Goal: Task Accomplishment & Management: Complete application form

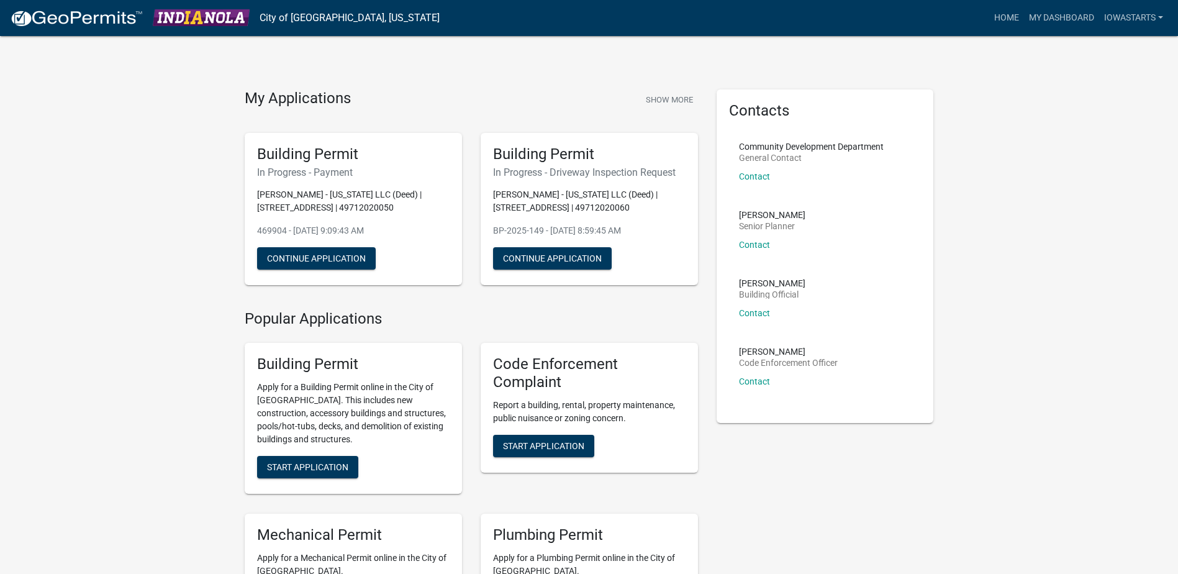
click at [314, 453] on div "Building Permit Apply for a Building Permit online in the City of [GEOGRAPHIC_D…" at bounding box center [353, 418] width 217 height 151
click at [311, 468] on span "Start Application" at bounding box center [307, 467] width 81 height 10
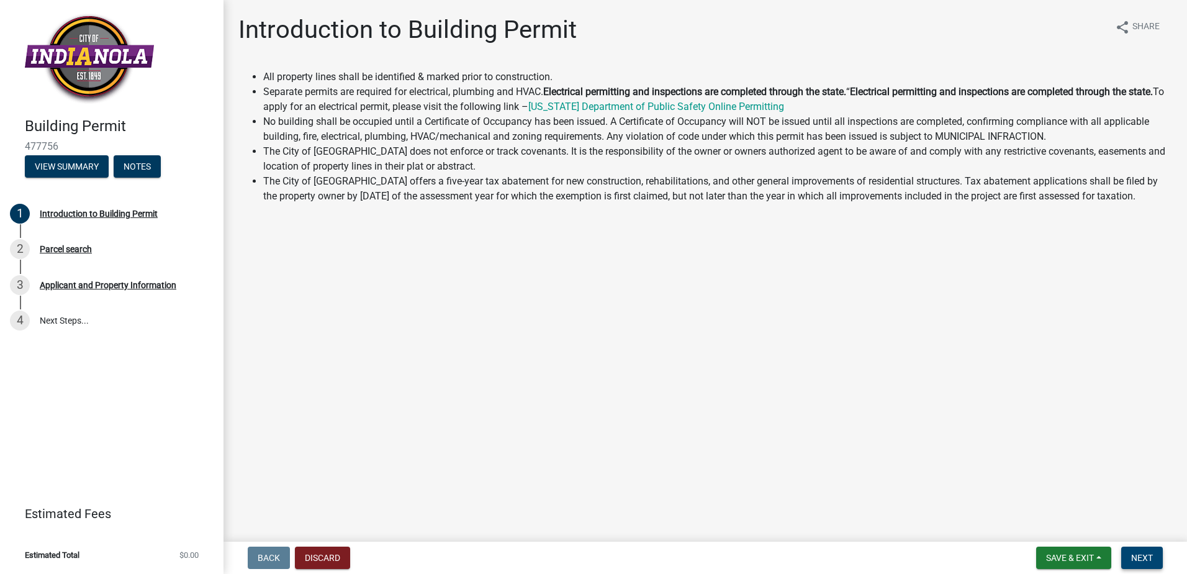
click at [1149, 554] on span "Next" at bounding box center [1142, 558] width 22 height 10
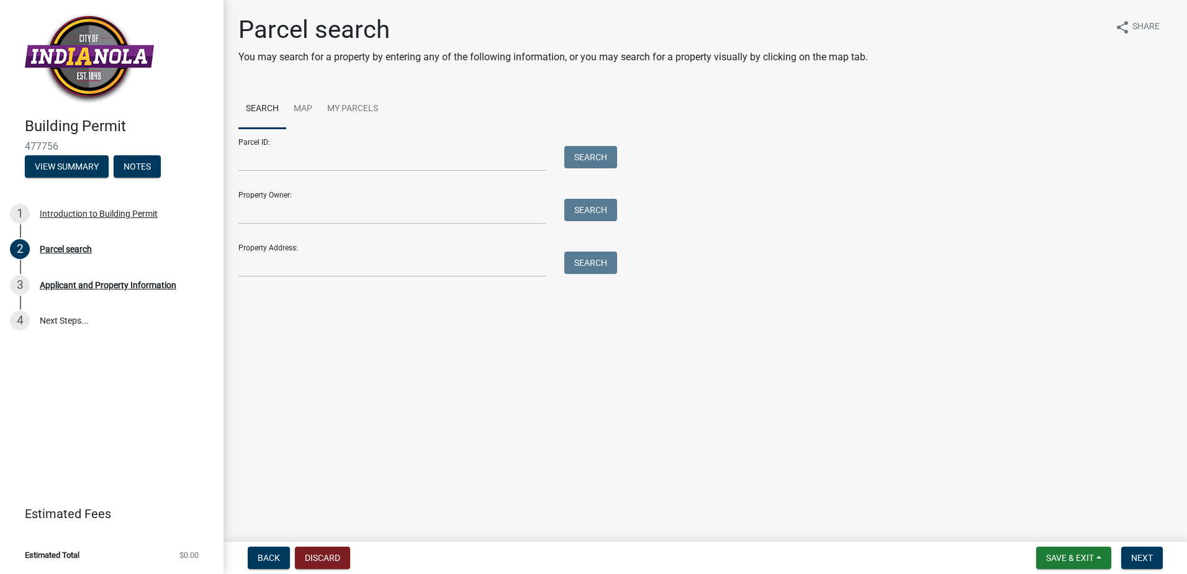
drag, startPoint x: 275, startPoint y: 285, endPoint x: 288, endPoint y: 265, distance: 24.3
click at [278, 282] on div "Parcel search You may search for a property by entering any of the following in…" at bounding box center [705, 151] width 953 height 273
click at [288, 265] on input "Property Address:" at bounding box center [391, 264] width 307 height 25
type input "2207 N 7th St"
click at [566, 263] on button "Search" at bounding box center [590, 263] width 53 height 22
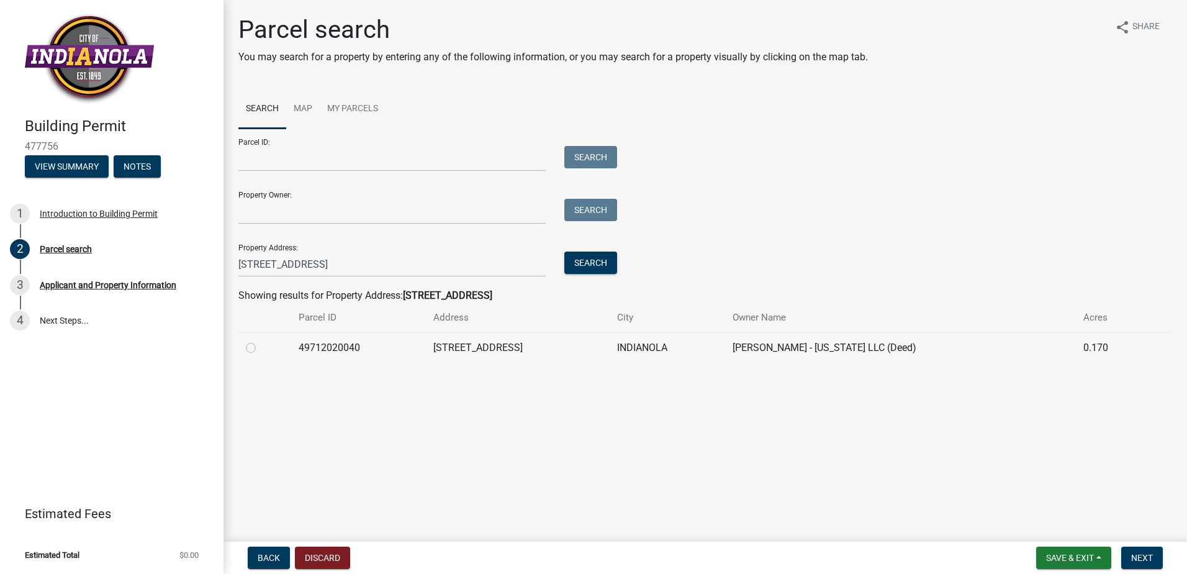
click at [261, 340] on label at bounding box center [261, 340] width 0 height 0
click at [261, 348] on input "radio" at bounding box center [265, 344] width 8 height 8
radio input "true"
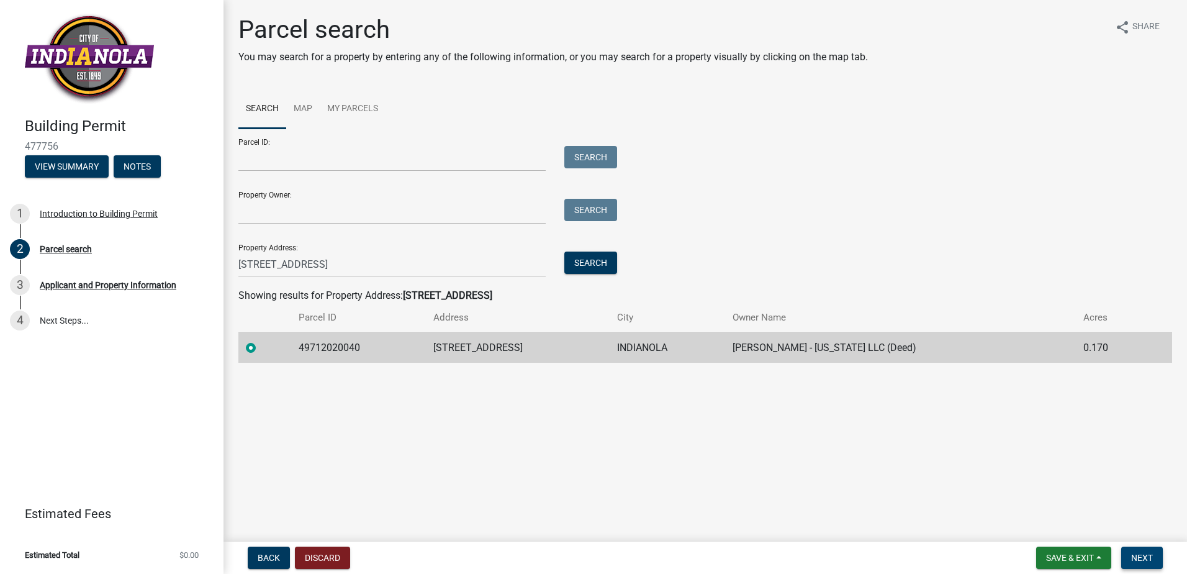
click at [1149, 558] on span "Next" at bounding box center [1142, 558] width 22 height 10
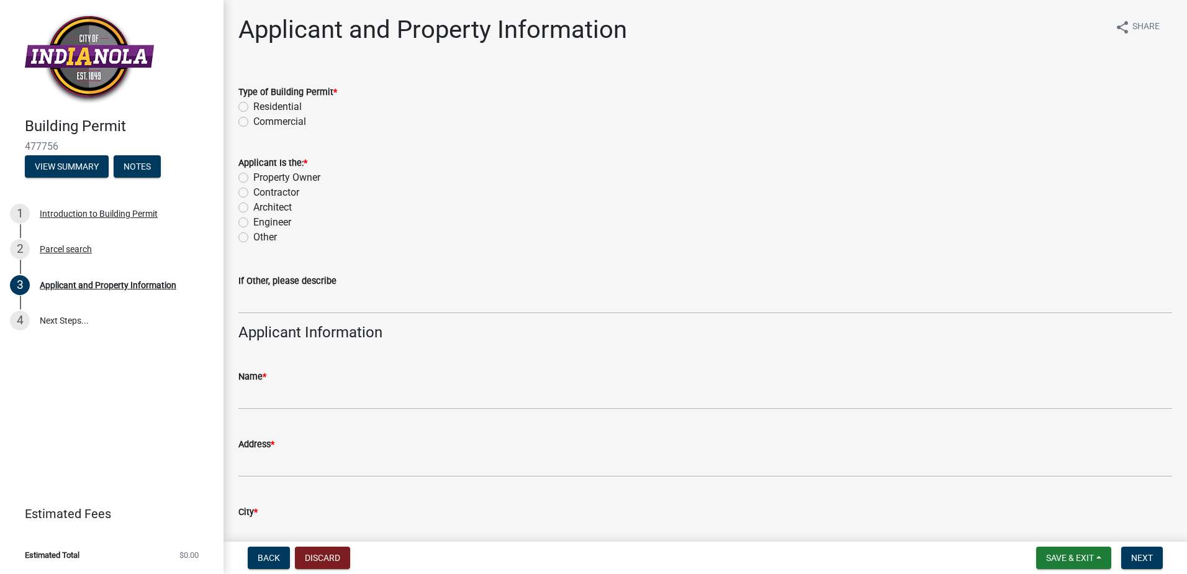
click at [253, 104] on label "Residential" at bounding box center [277, 106] width 48 height 15
click at [253, 104] on input "Residential" at bounding box center [257, 103] width 8 height 8
radio input "true"
click at [253, 194] on label "Contractor" at bounding box center [276, 192] width 46 height 15
click at [253, 193] on input "Contractor" at bounding box center [257, 189] width 8 height 8
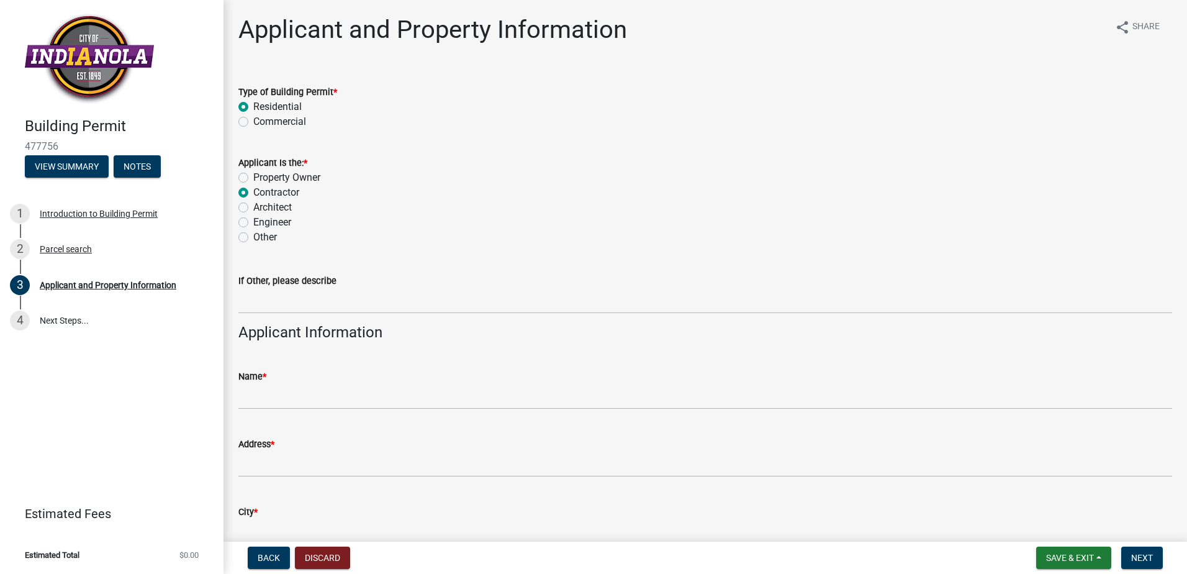
radio input "true"
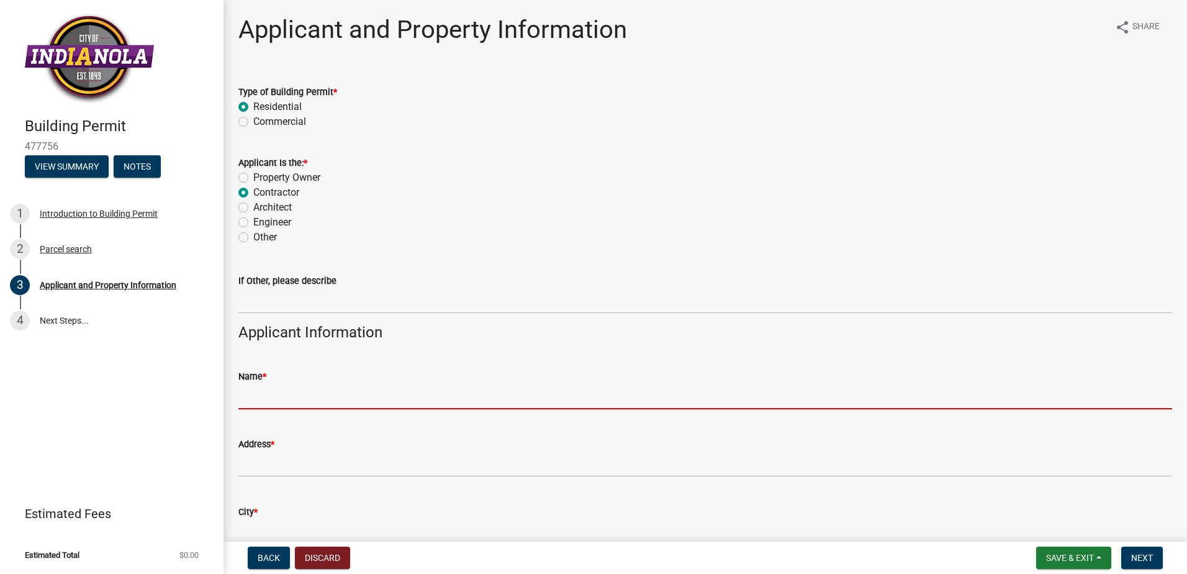
click at [265, 402] on input "Name *" at bounding box center [705, 396] width 934 height 25
type input "Ashley Threlkeld for D.R. Horton - Iowa, LLC"
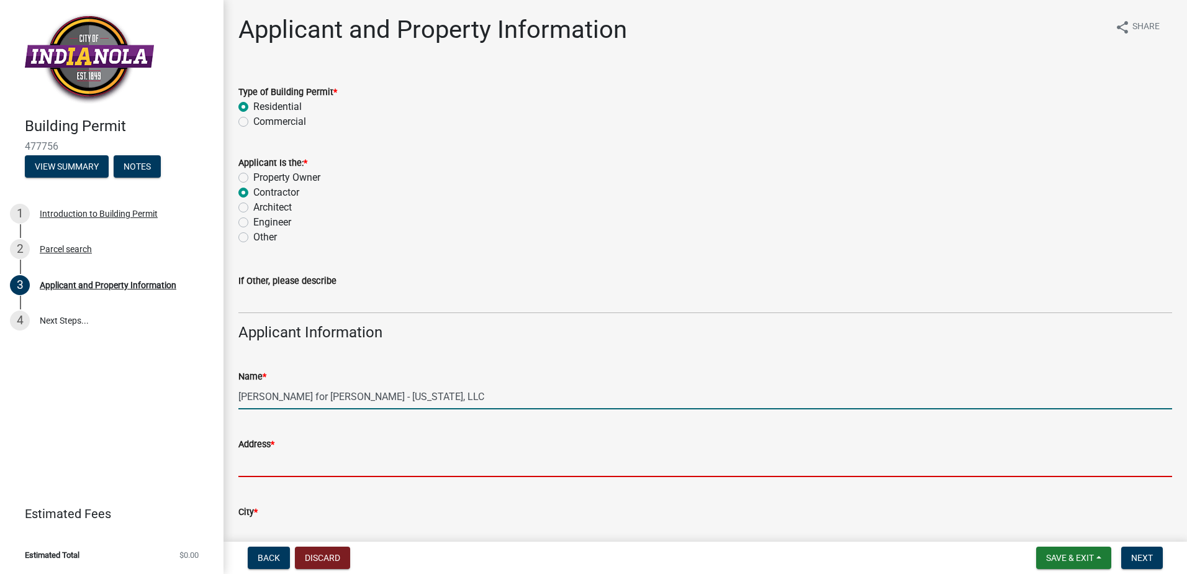
type input "1910 SW Plaza Shops Ln"
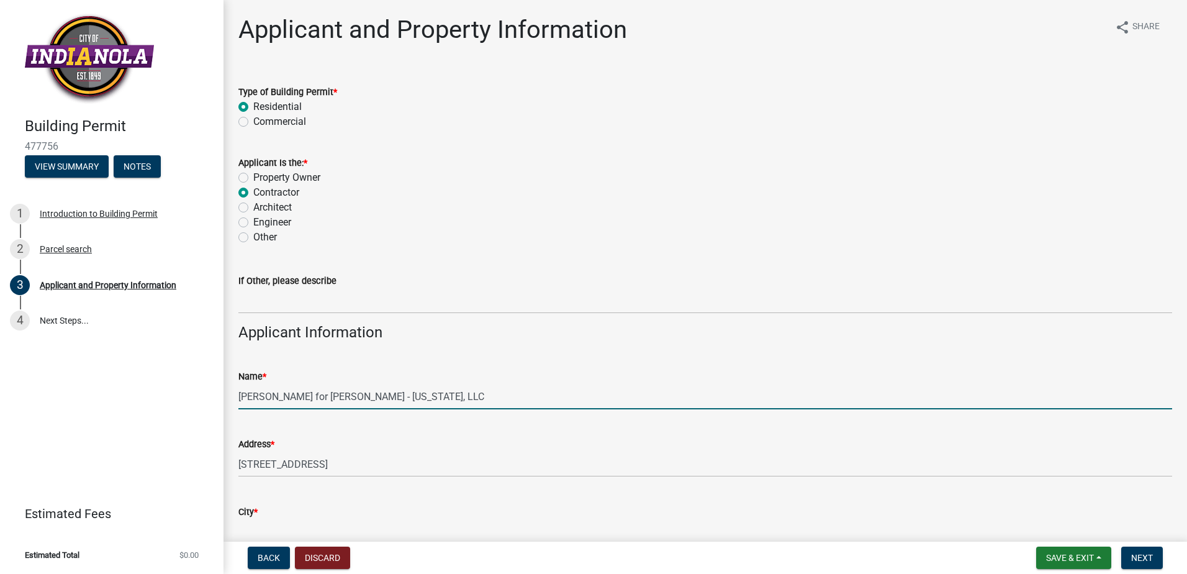
type input "Ankeny"
type input "IA"
type input "50023"
type input "5156204247"
type input "iowastarts@drhorton.com"
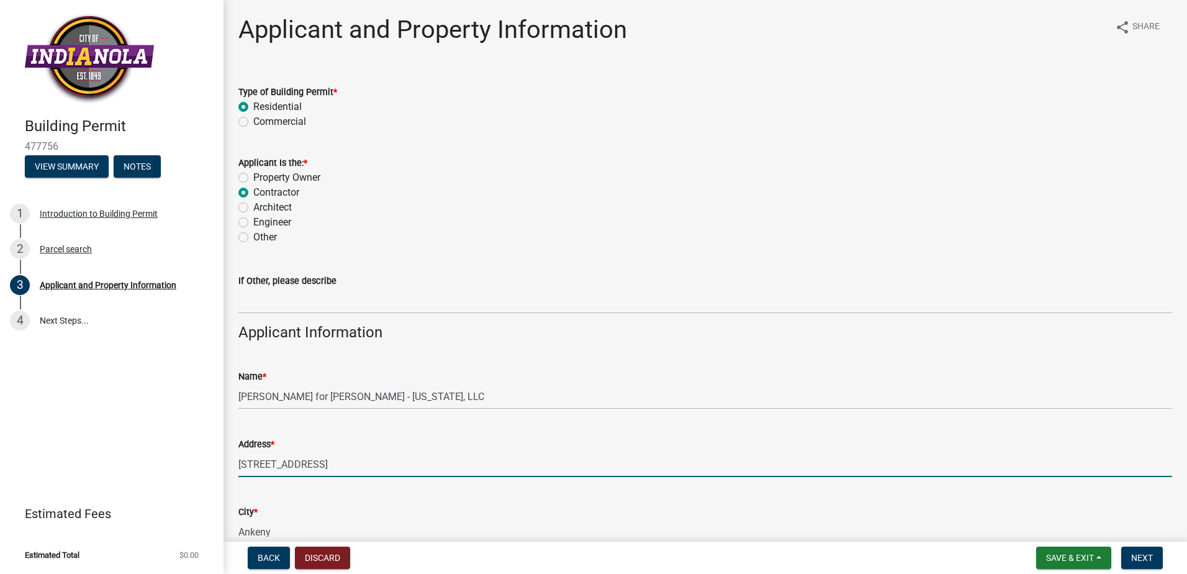
drag, startPoint x: 379, startPoint y: 461, endPoint x: 49, endPoint y: 439, distance: 331.1
click at [98, 447] on div "Building Permit 477756 View Summary Notes 1 Introduction to Building Permit 2 P…" at bounding box center [593, 287] width 1187 height 574
type input "2506 SW Vintage Pkwy"
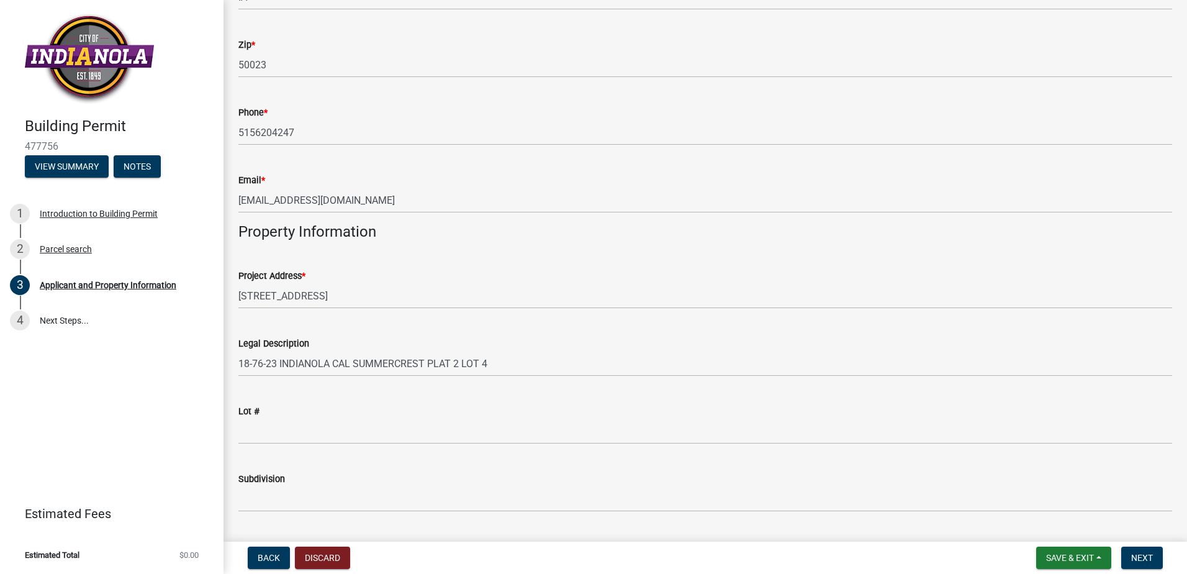
scroll to position [621, 0]
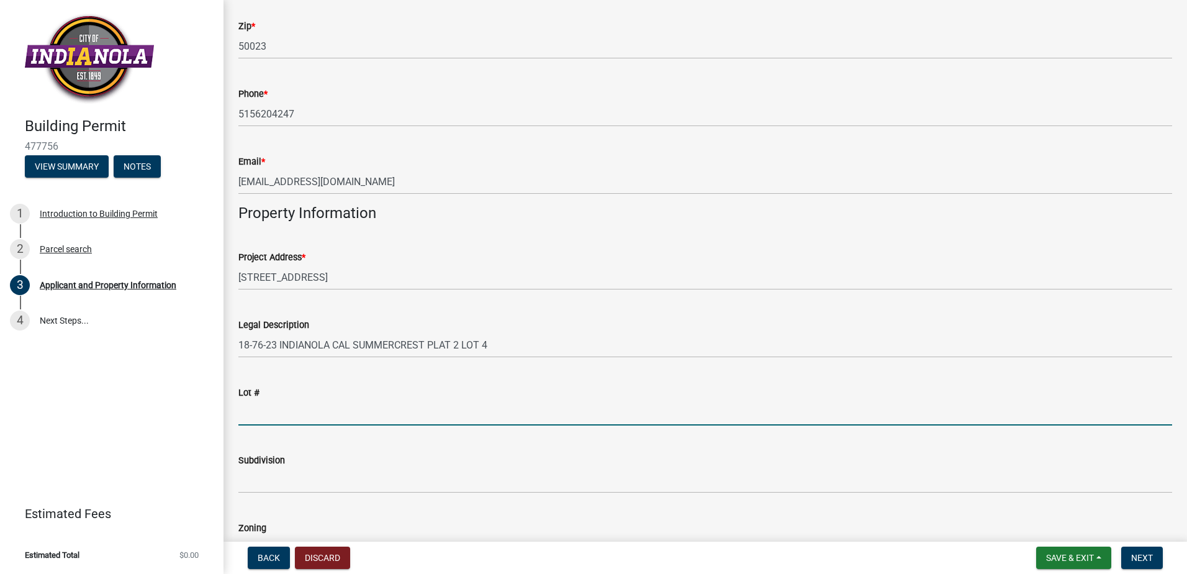
click at [307, 415] on input "Lot #" at bounding box center [705, 412] width 934 height 25
type input "4"
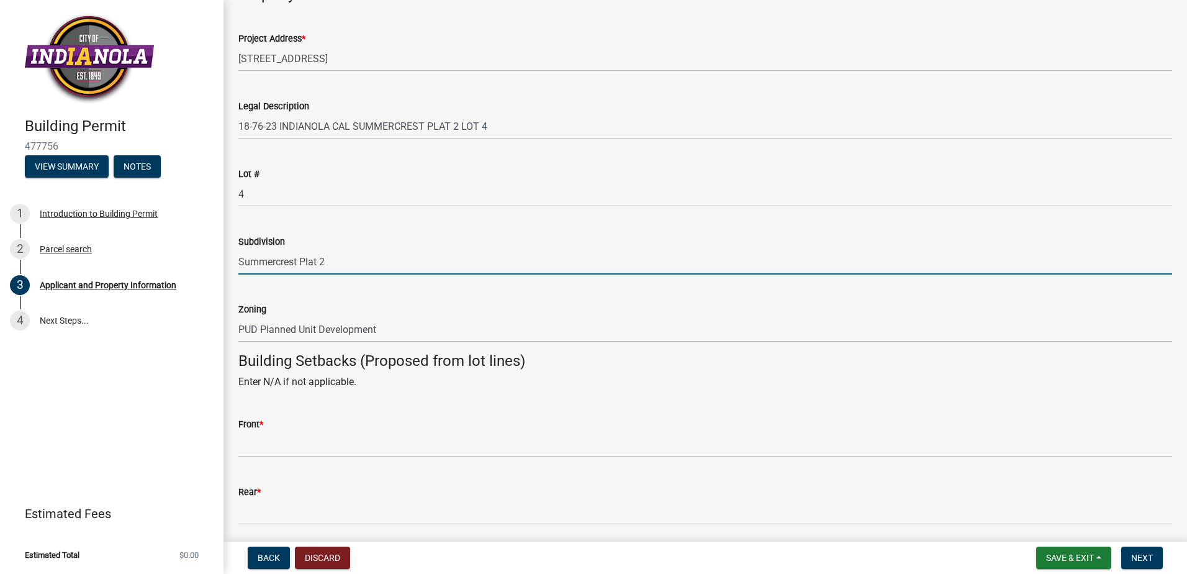
scroll to position [931, 0]
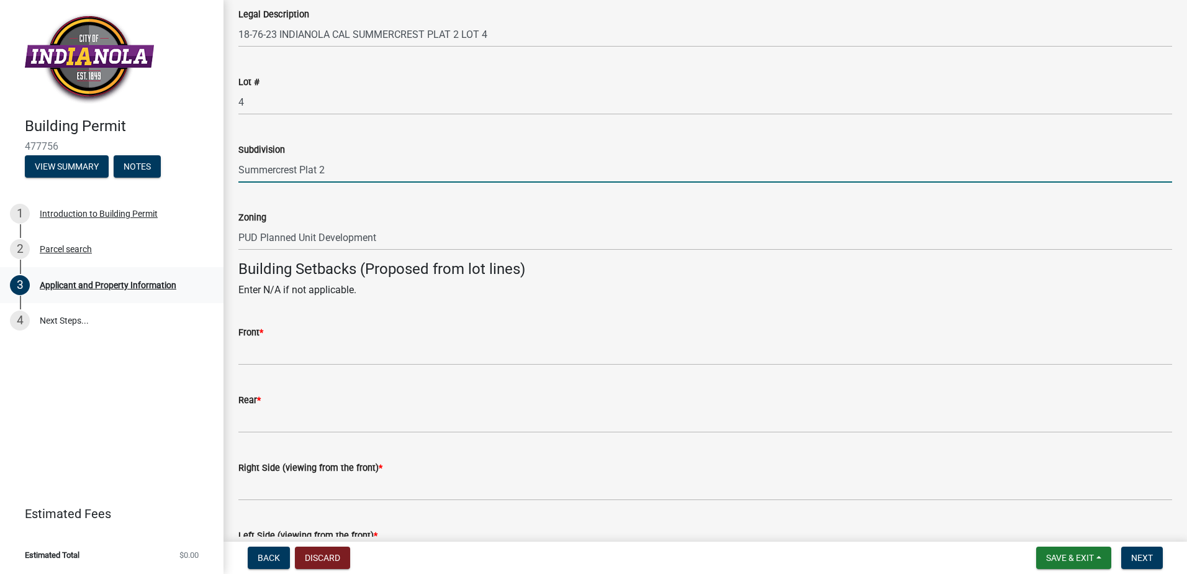
type input "Summercrest Plat 2"
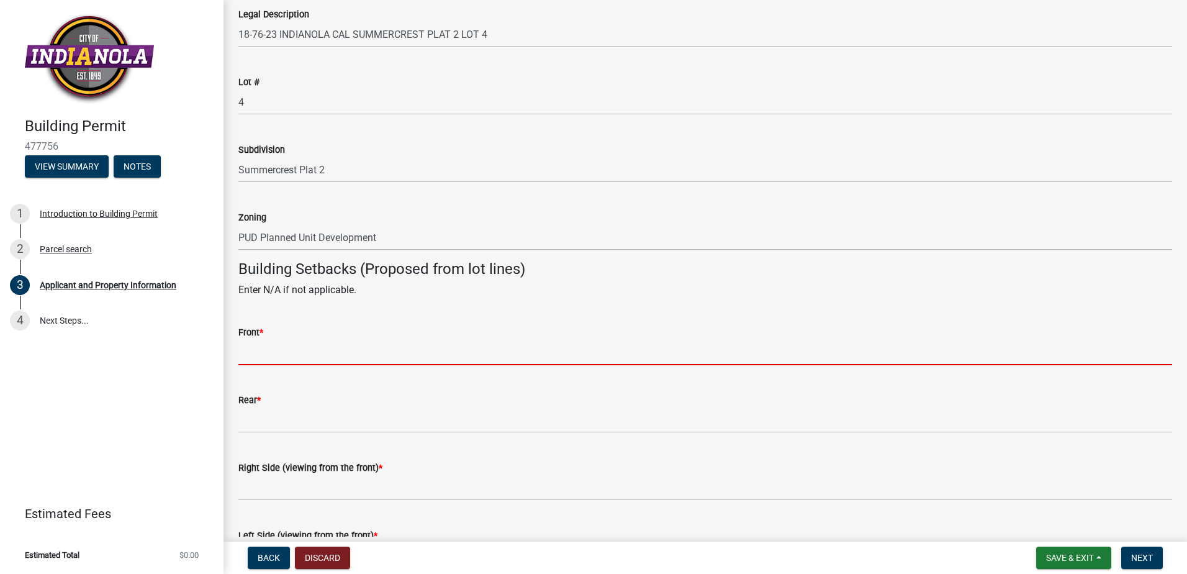
click at [273, 348] on input "Front *" at bounding box center [705, 352] width 934 height 25
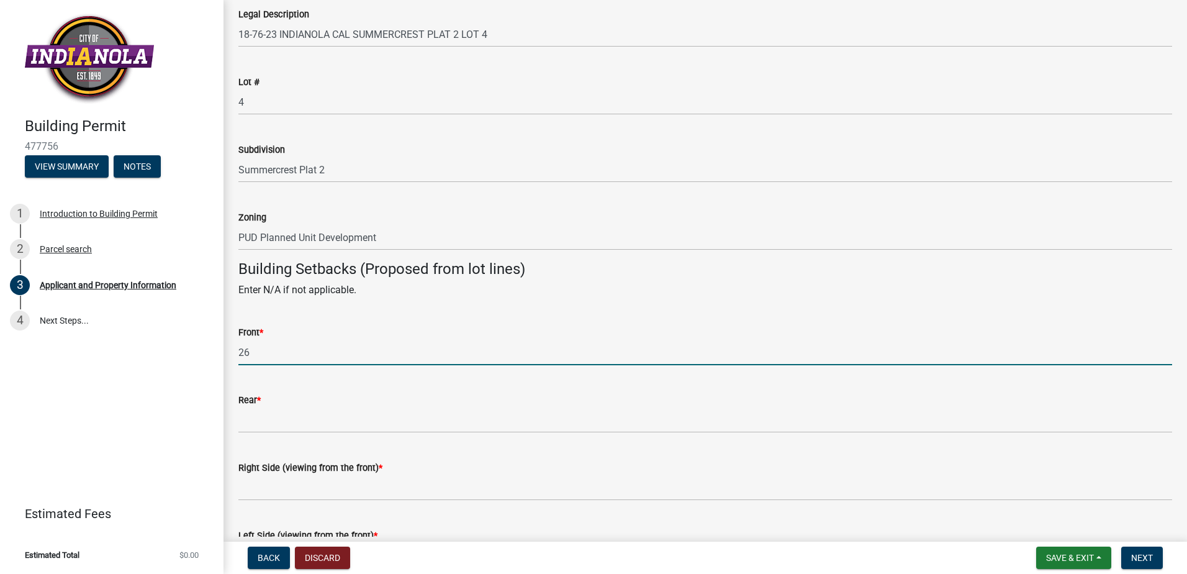
type input "26"
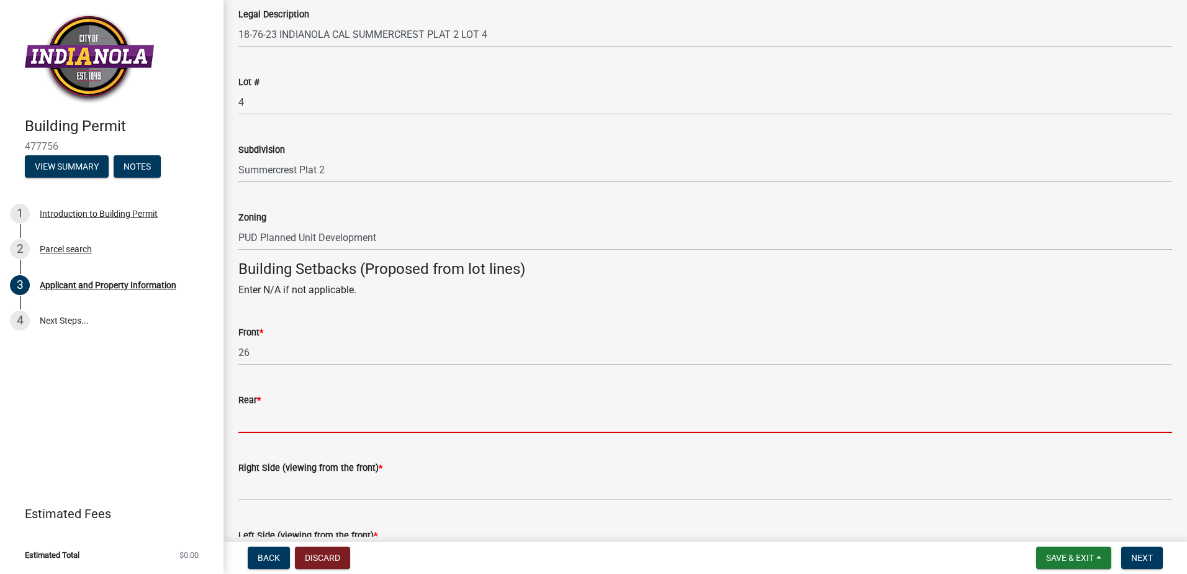
click at [247, 431] on input "Rear *" at bounding box center [705, 419] width 934 height 25
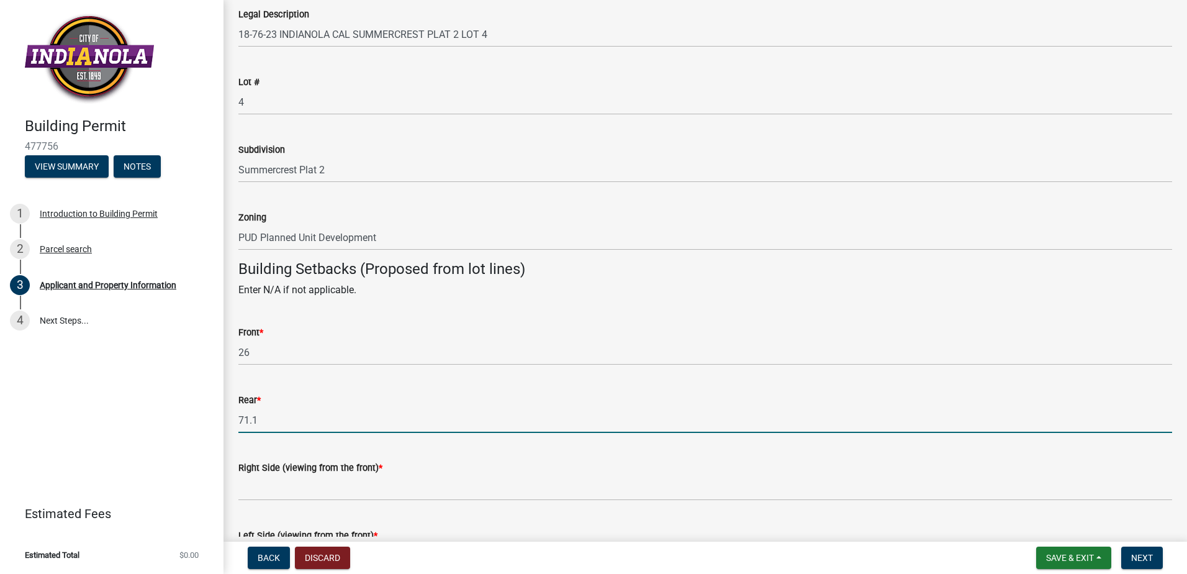
type input "71.1"
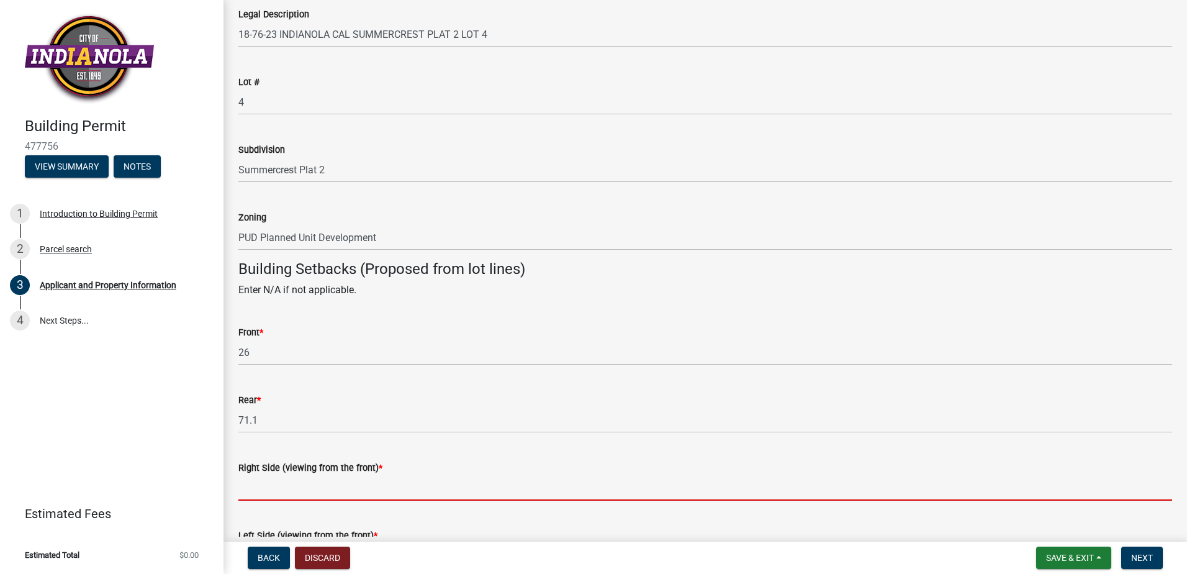
click at [255, 478] on input "Right Side (viewing from the front) *" at bounding box center [705, 487] width 934 height 25
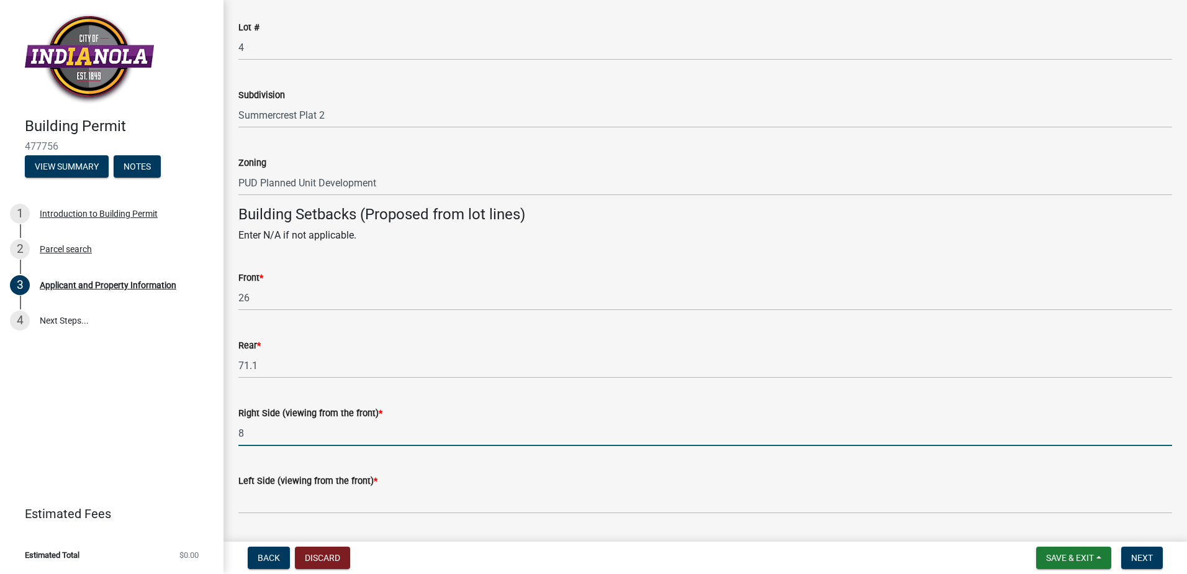
scroll to position [994, 0]
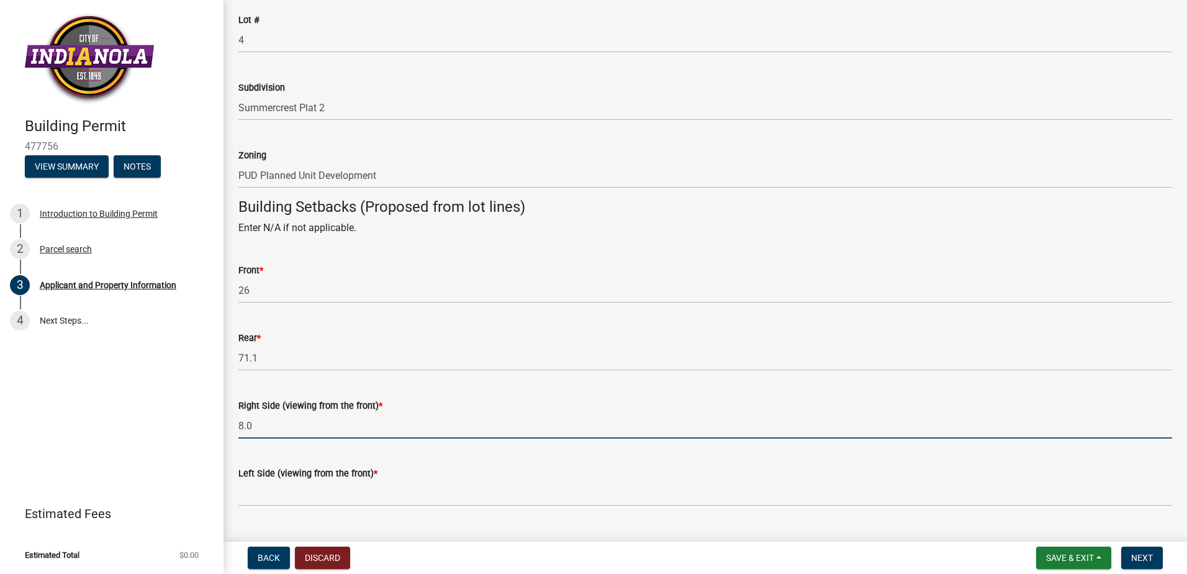
type input "8.0"
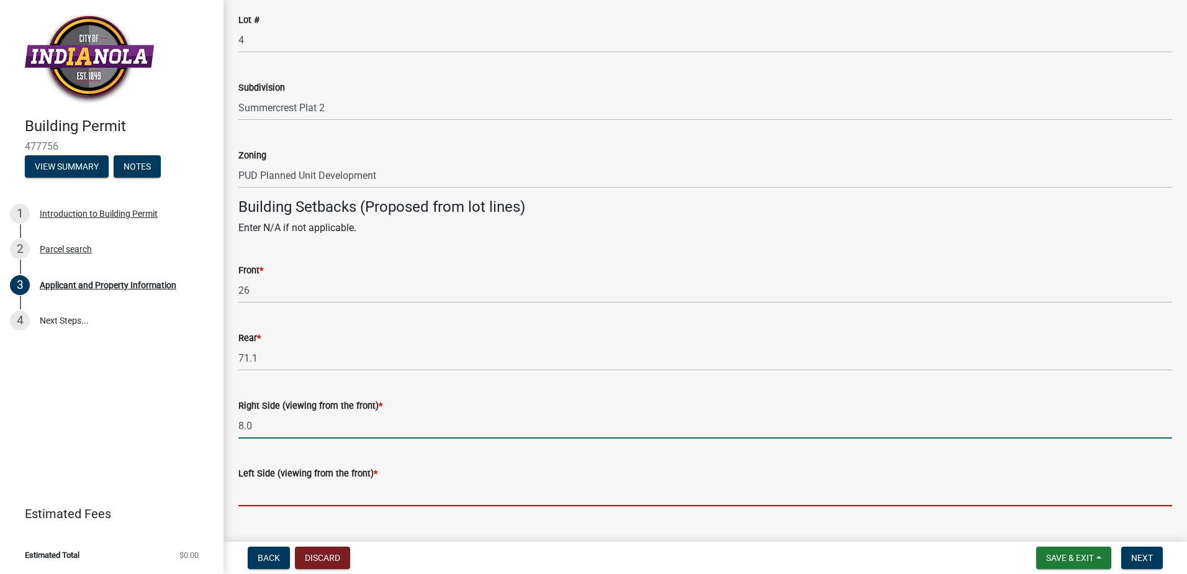
click at [266, 496] on input "Left Side (viewing from the front) *" at bounding box center [705, 493] width 934 height 25
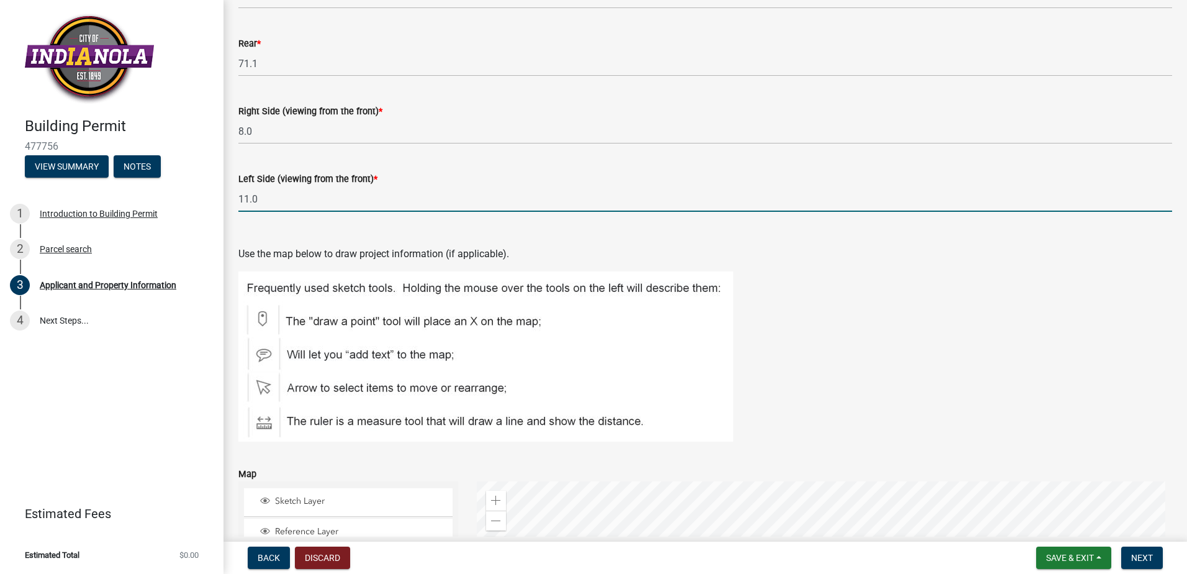
scroll to position [1490, 0]
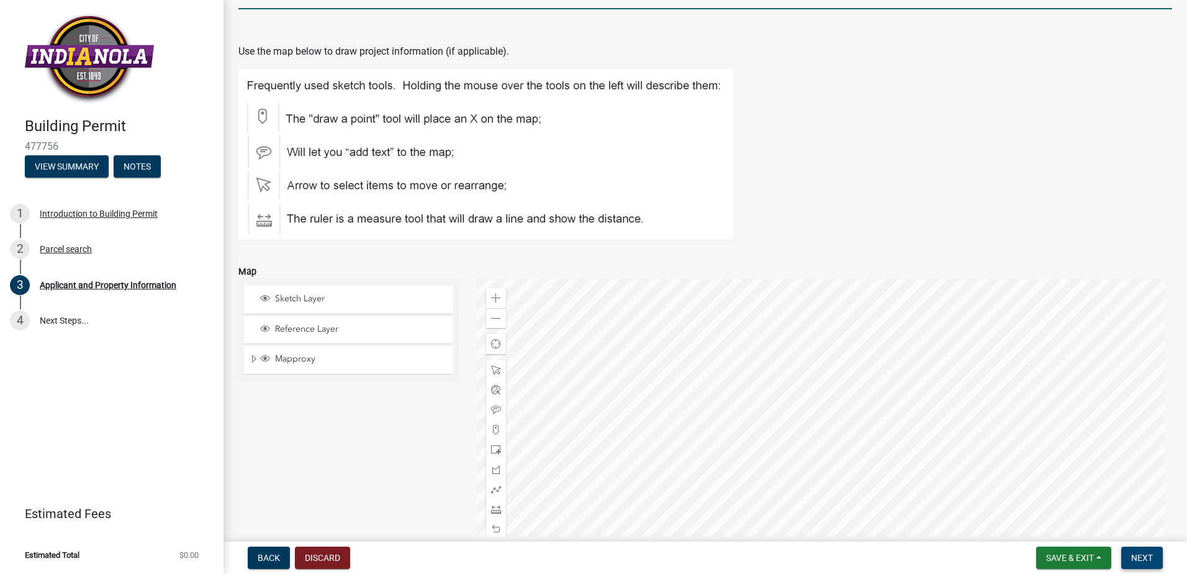
type input "11.0"
click at [1154, 557] on button "Next" at bounding box center [1143, 557] width 42 height 22
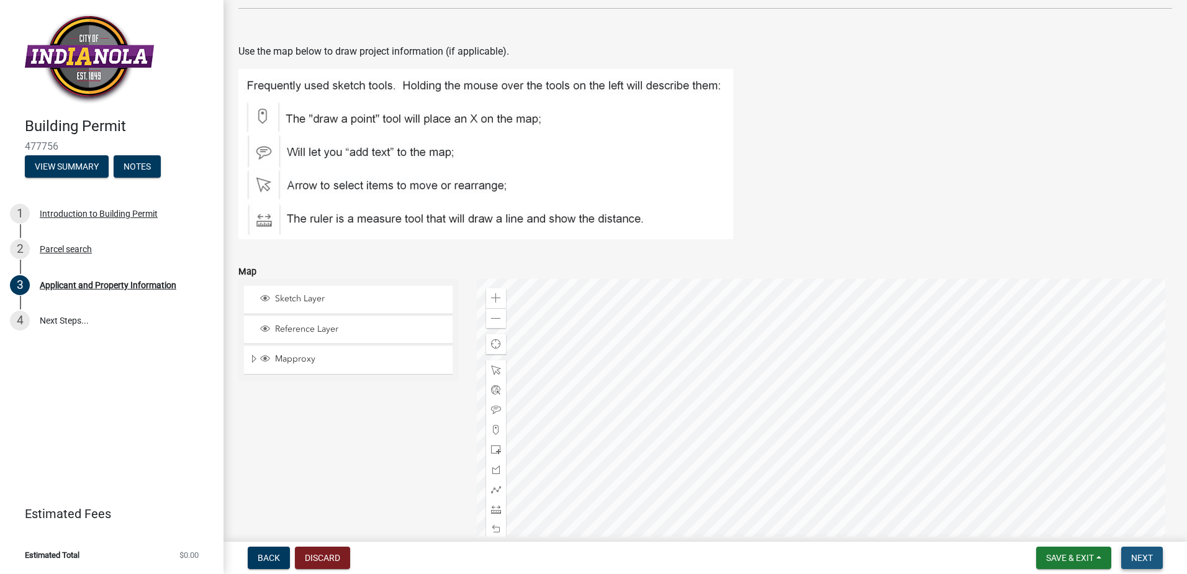
scroll to position [0, 0]
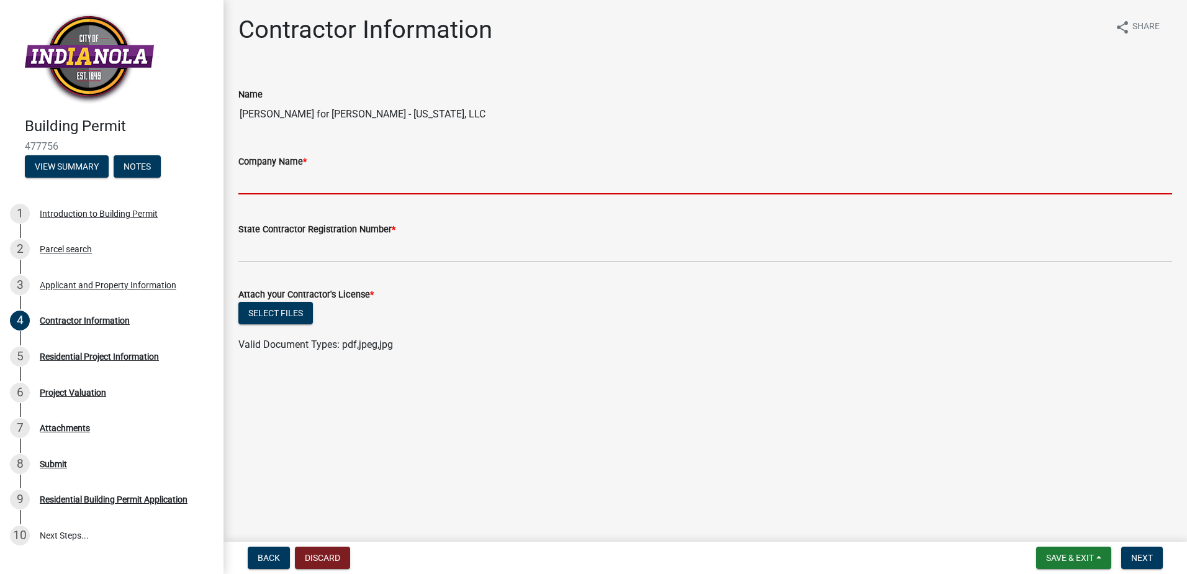
click at [264, 185] on input "Company Name *" at bounding box center [705, 181] width 934 height 25
type input "DR Horton - Iowa, LLC"
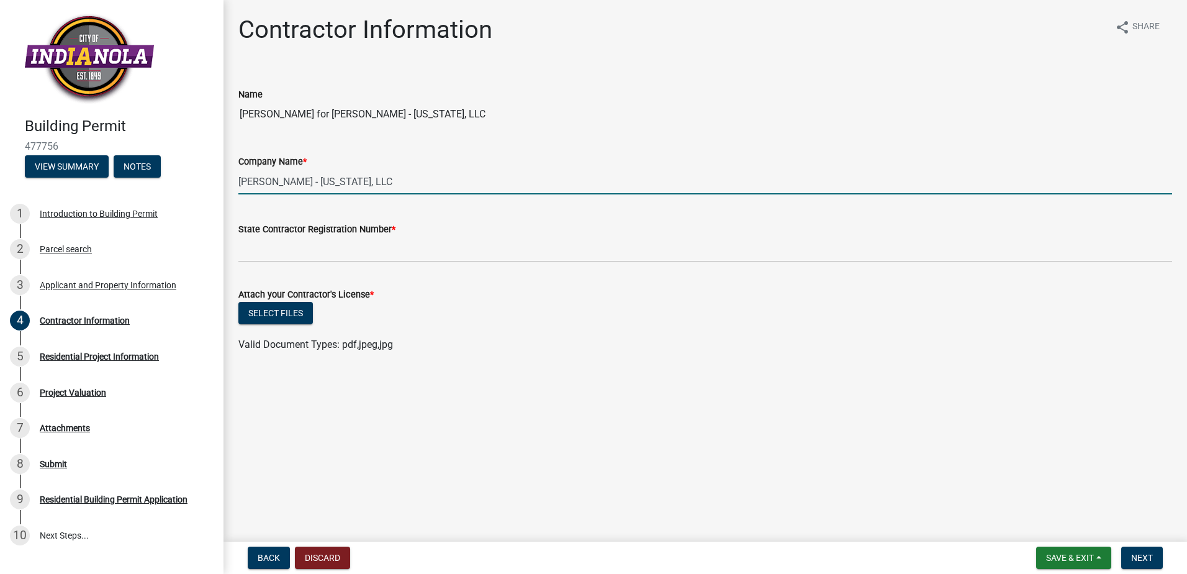
type input "C135453"
click at [279, 322] on button "Select files" at bounding box center [275, 313] width 75 height 22
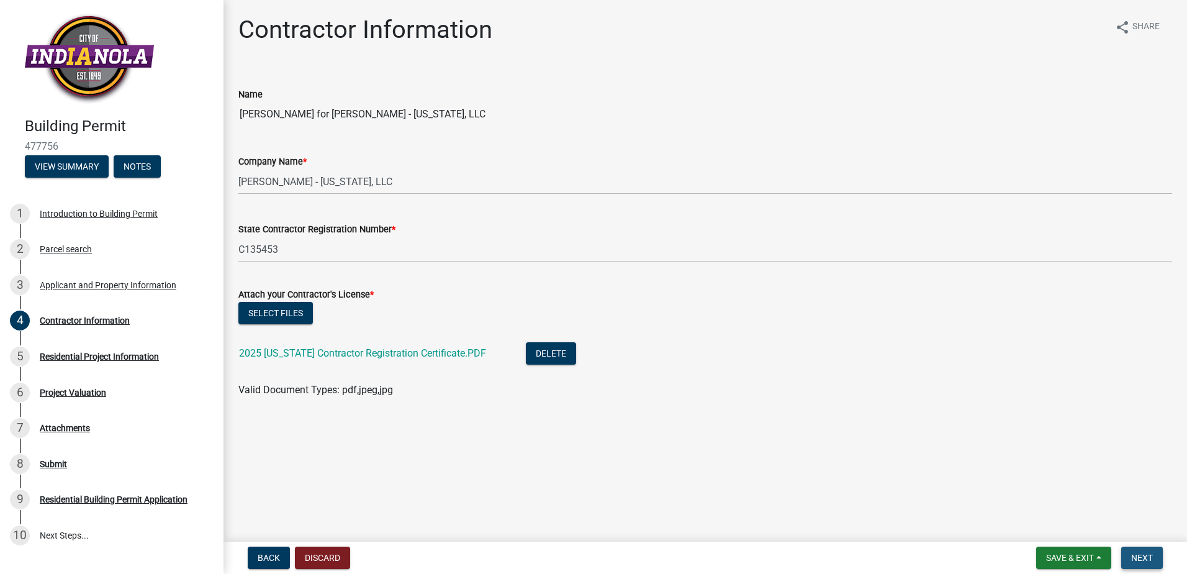
click at [1153, 548] on button "Next" at bounding box center [1143, 557] width 42 height 22
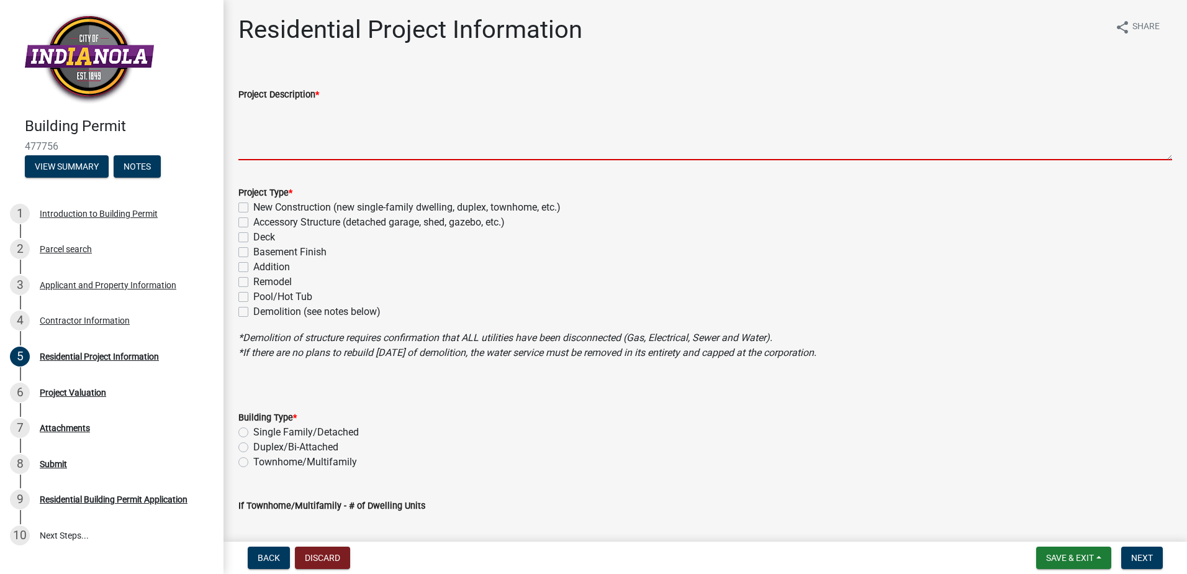
click at [288, 135] on textarea "Project Description *" at bounding box center [705, 131] width 934 height 58
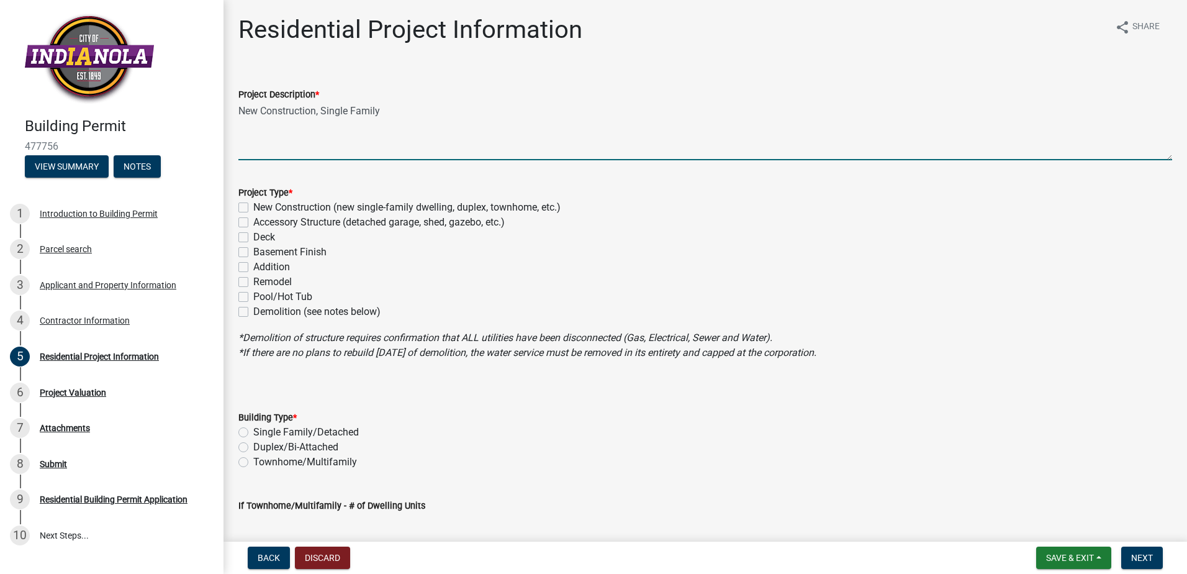
type textarea "New Construction, Single Family"
click at [253, 206] on label "New Construction (new single-family dwelling, duplex, townhome, etc.)" at bounding box center [406, 207] width 307 height 15
click at [253, 206] on input "New Construction (new single-family dwelling, duplex, townhome, etc.)" at bounding box center [257, 204] width 8 height 8
checkbox input "true"
checkbox input "false"
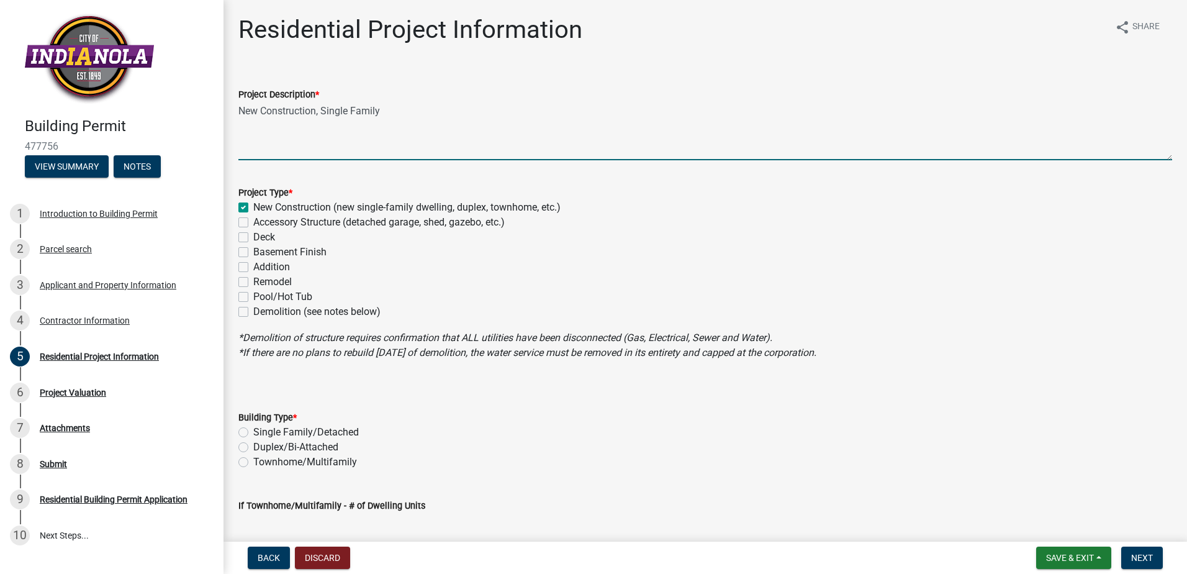
checkbox input "false"
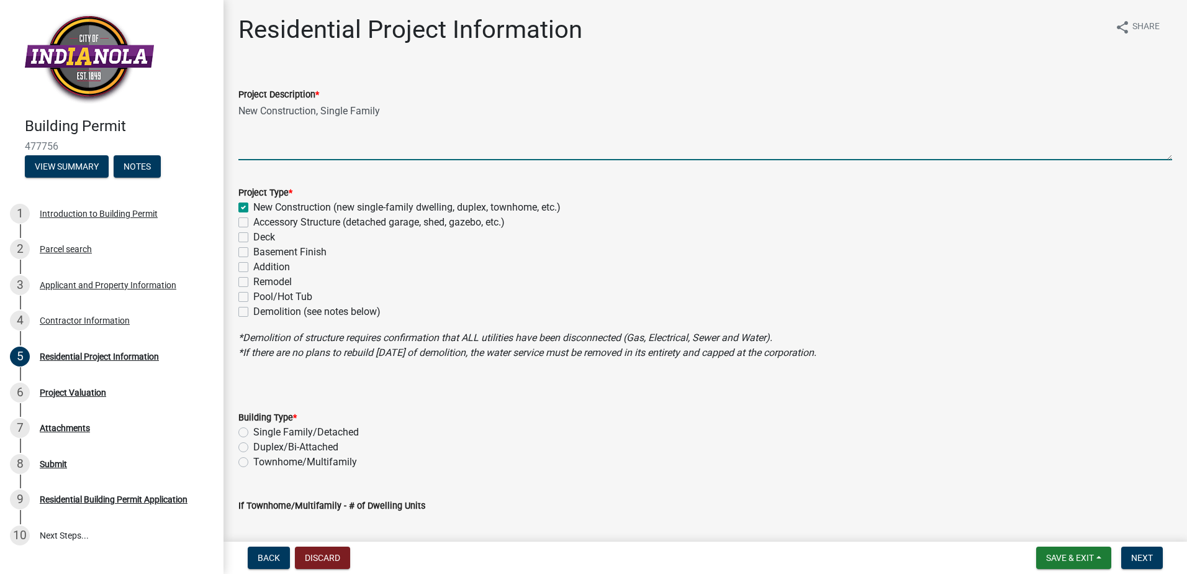
checkbox input "false"
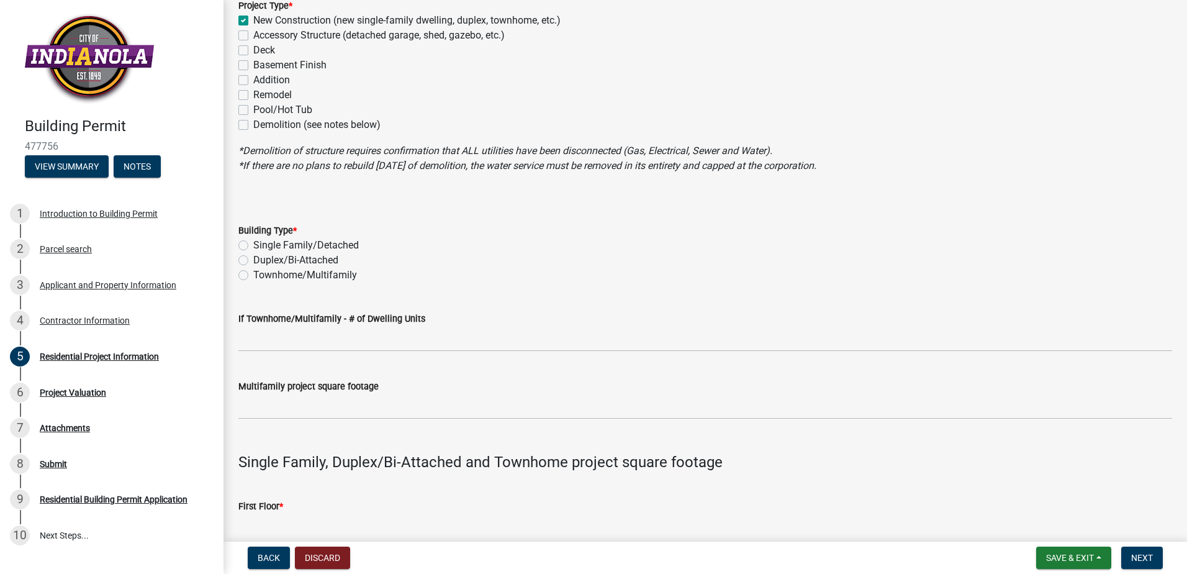
scroll to position [248, 0]
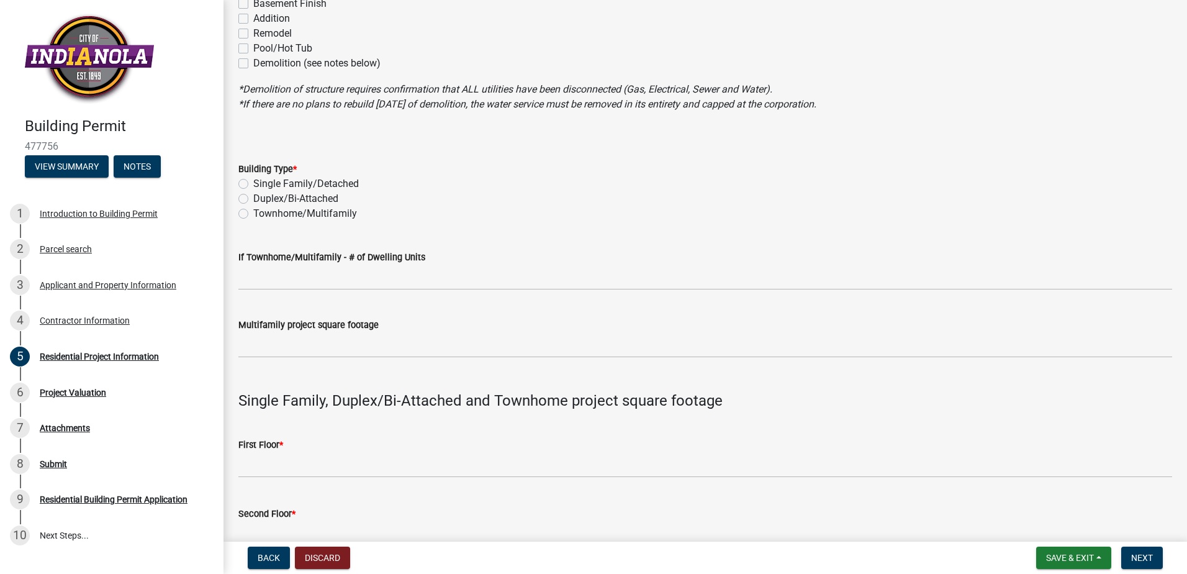
click at [253, 183] on label "Single Family/Detached" at bounding box center [306, 183] width 106 height 15
click at [253, 183] on input "Single Family/Detached" at bounding box center [257, 180] width 8 height 8
radio input "true"
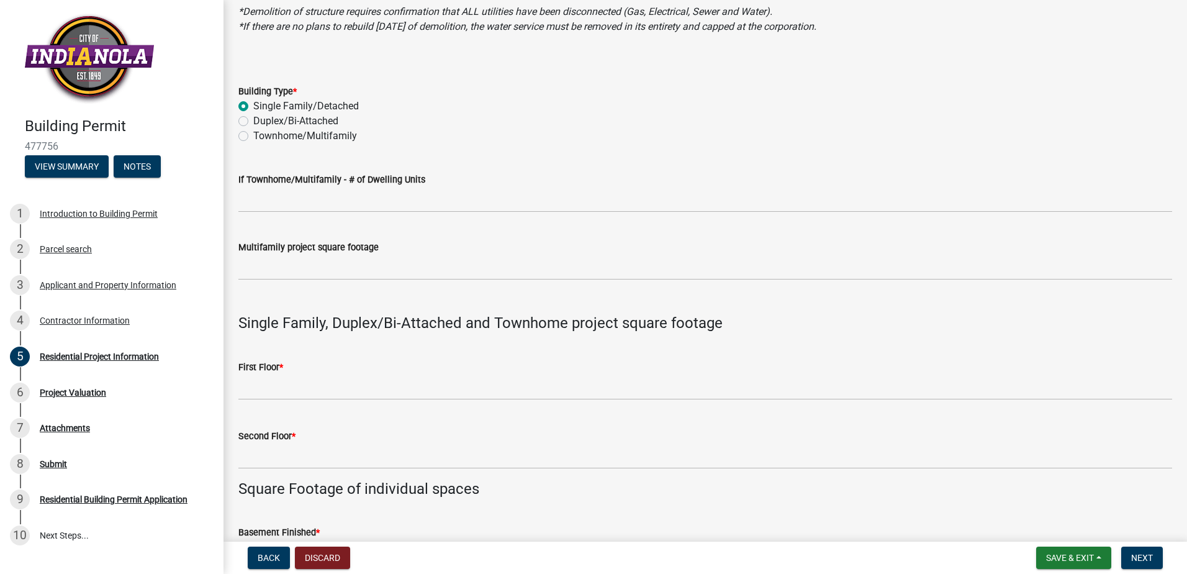
scroll to position [373, 0]
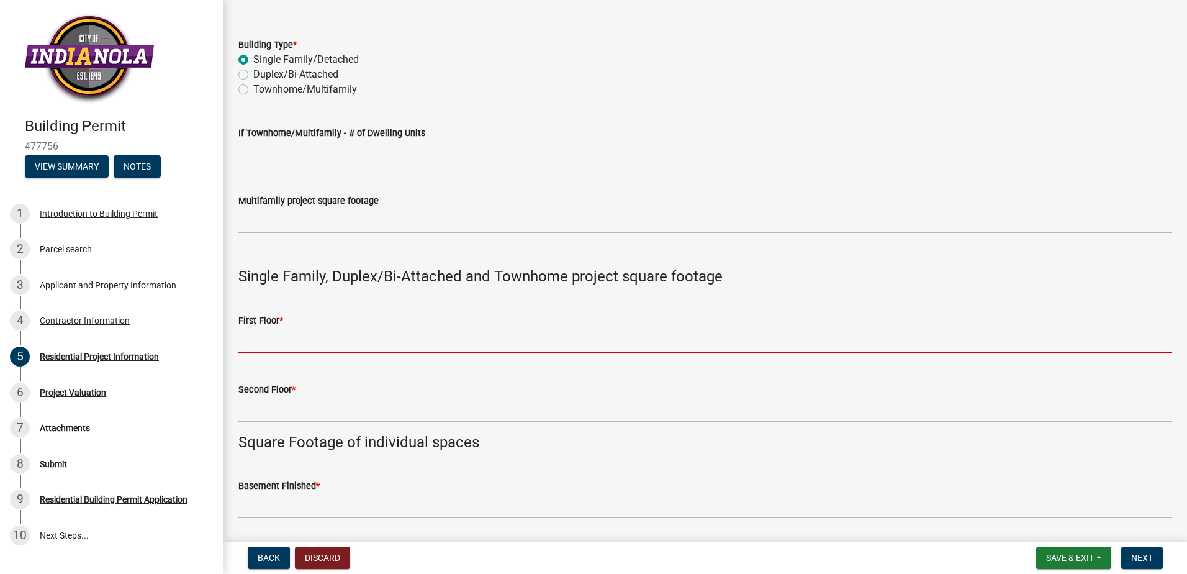
click at [260, 347] on input "text" at bounding box center [705, 340] width 934 height 25
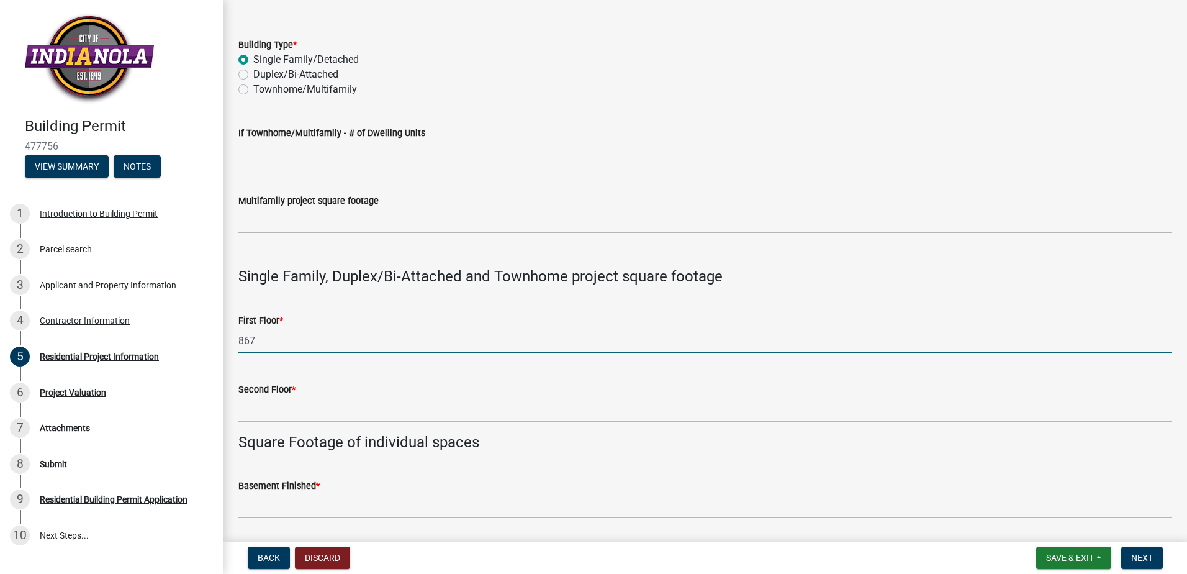
type input "867"
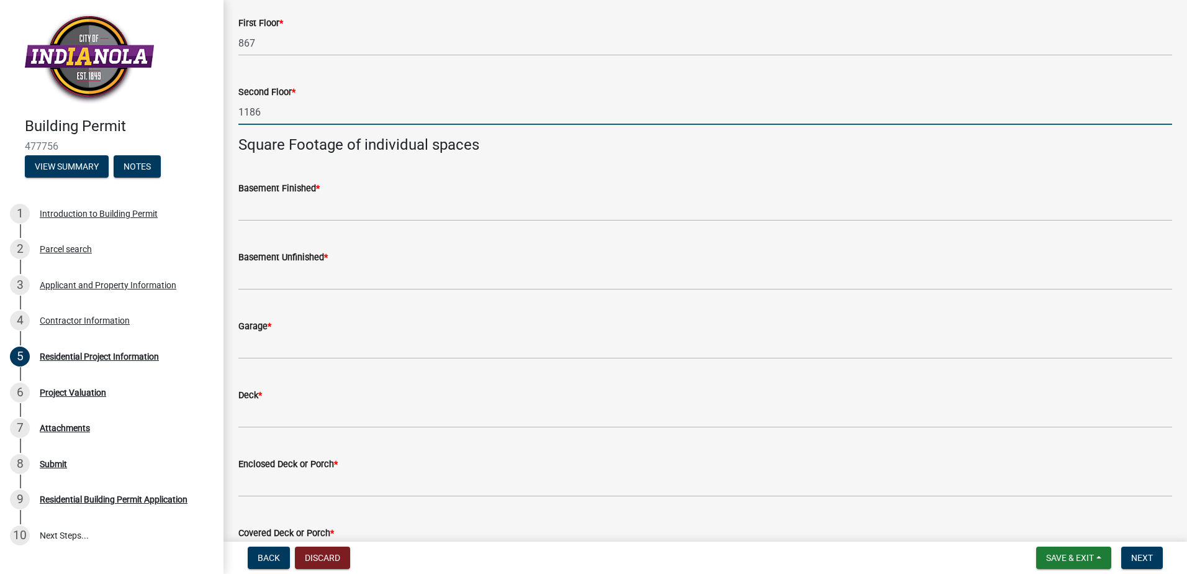
scroll to position [745, 0]
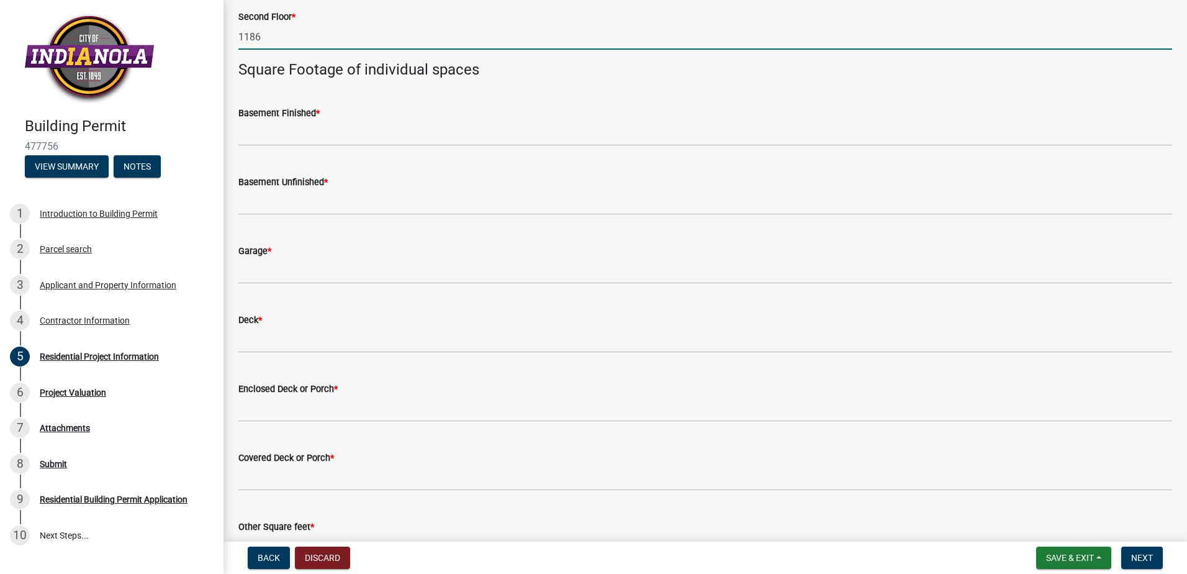
type input "1186"
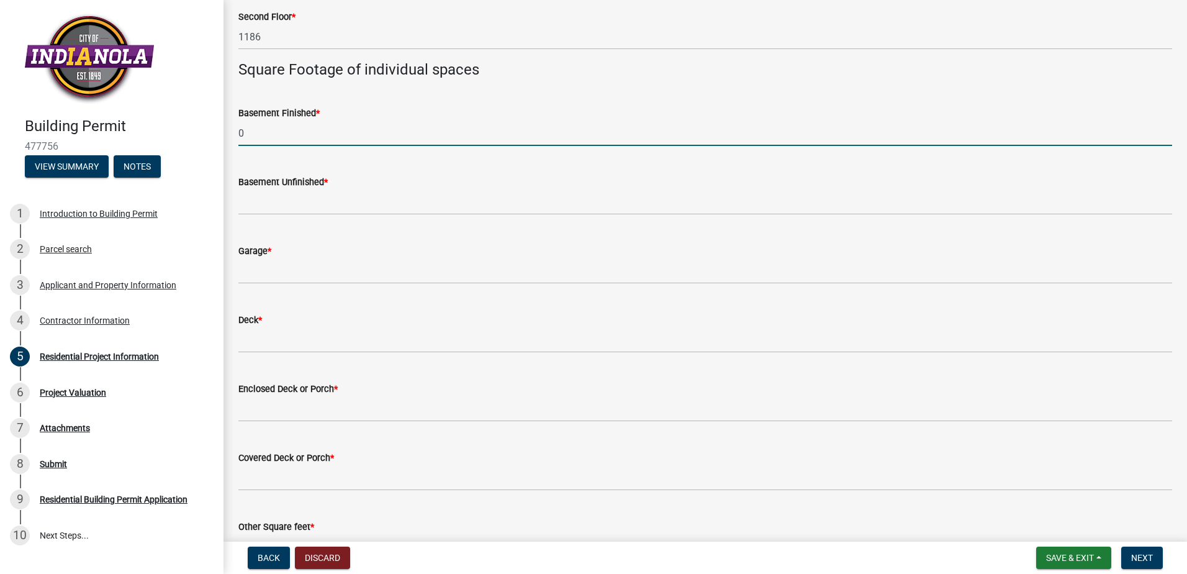
type input "0"
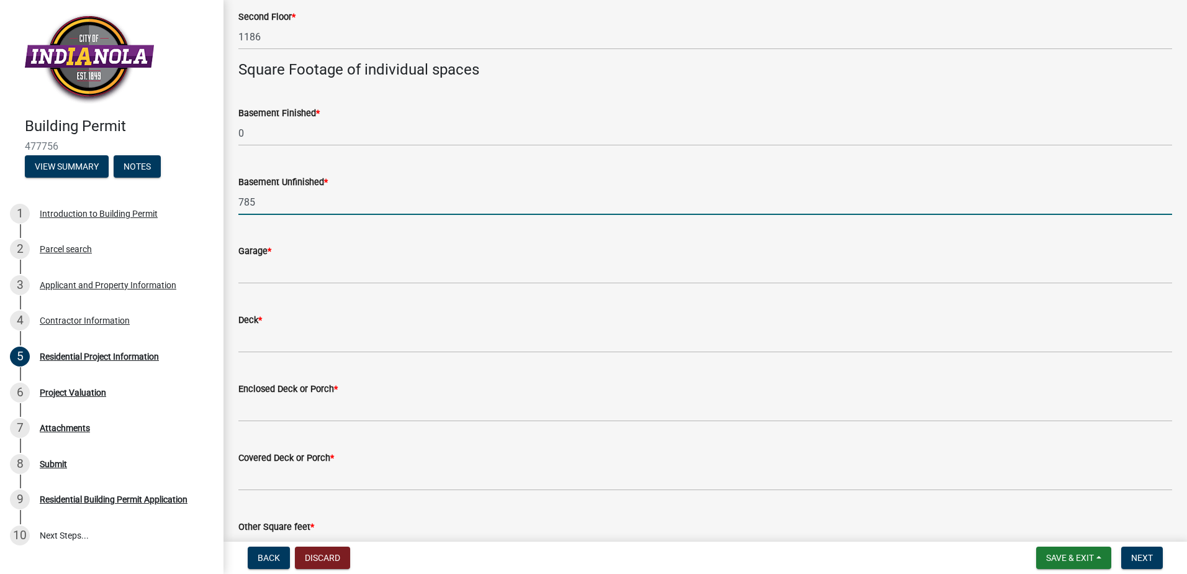
type input "785"
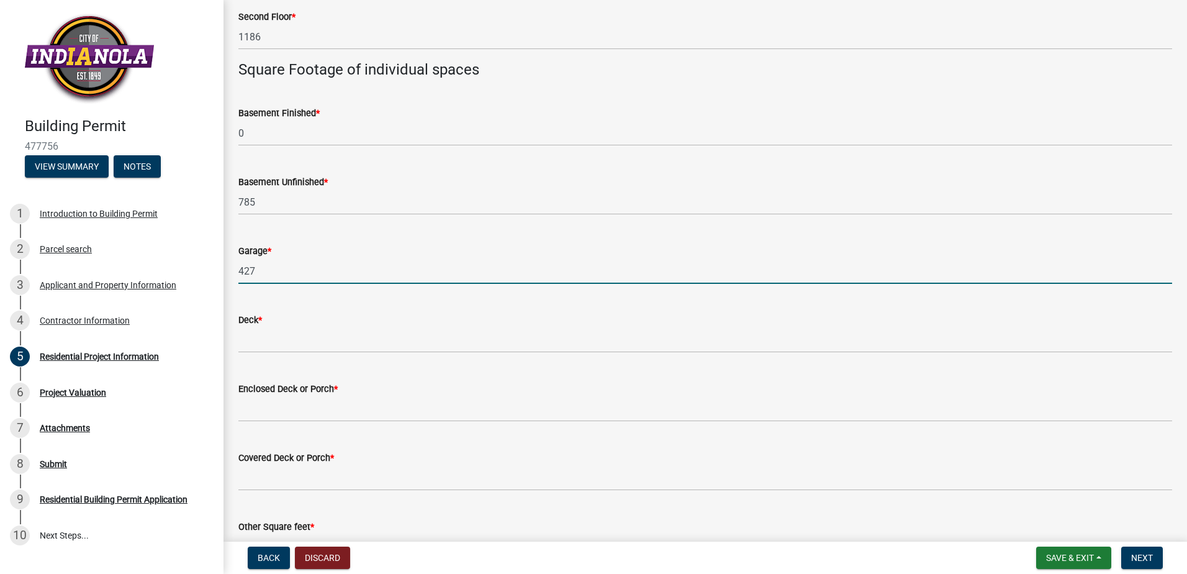
type input "427"
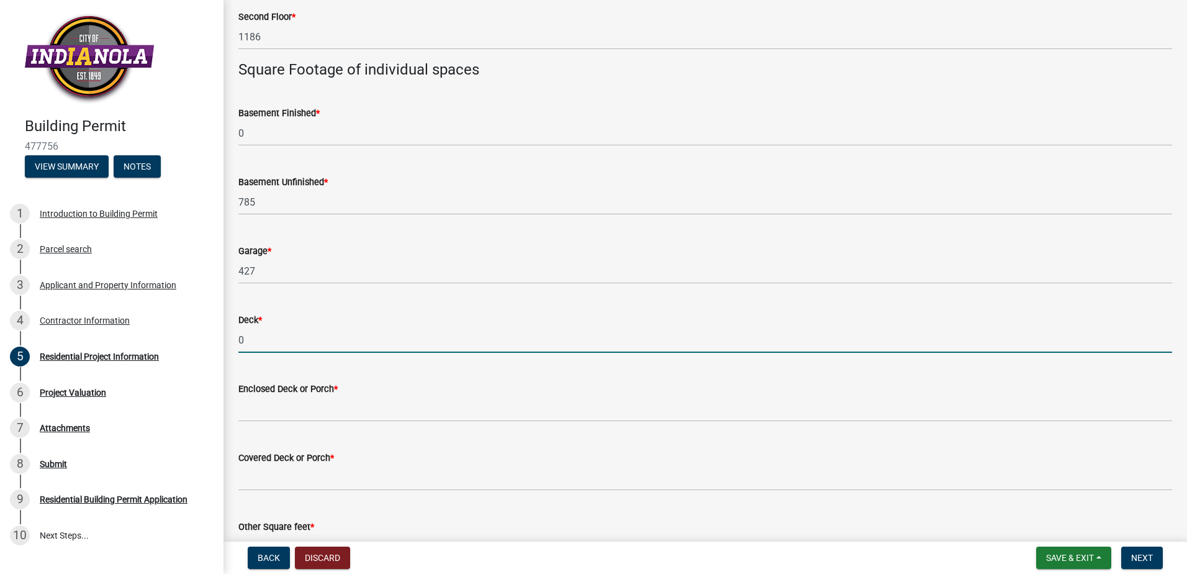
type input "0"
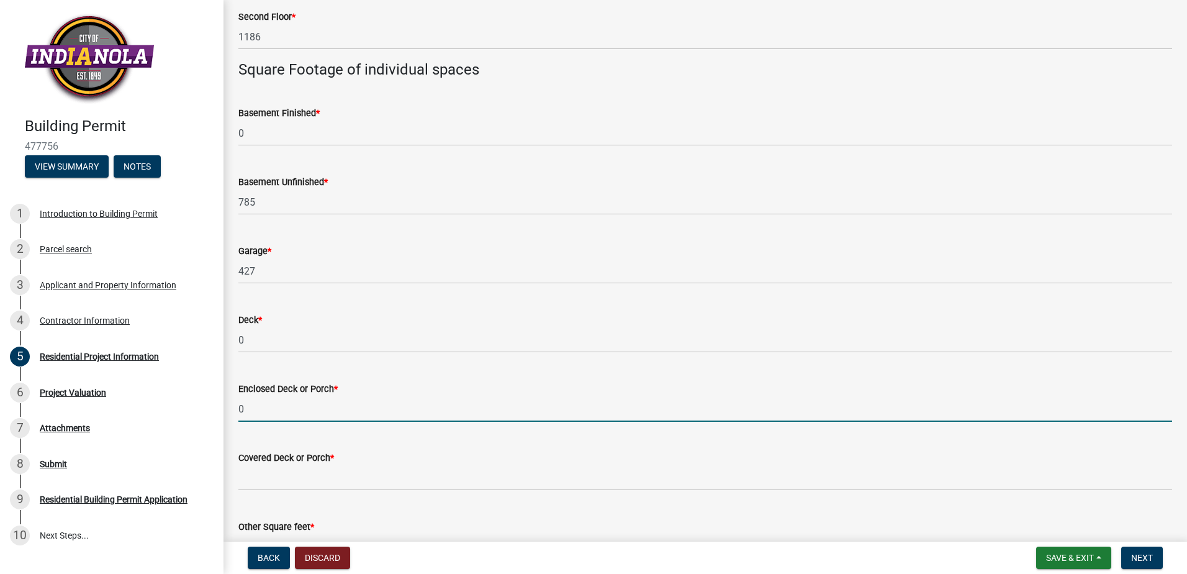
type input "0"
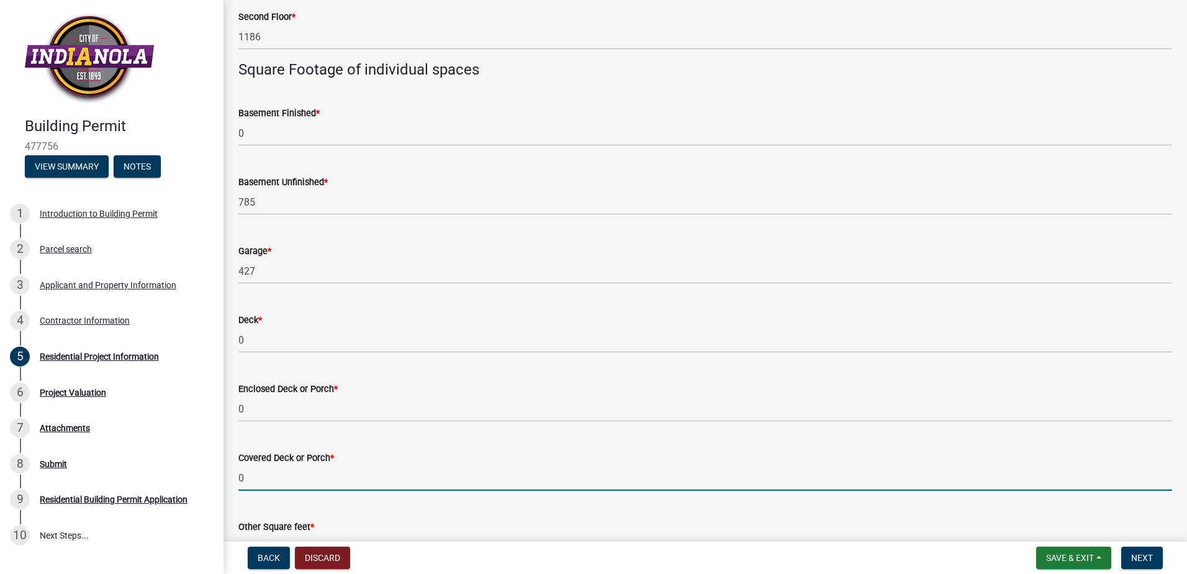
type input "0"
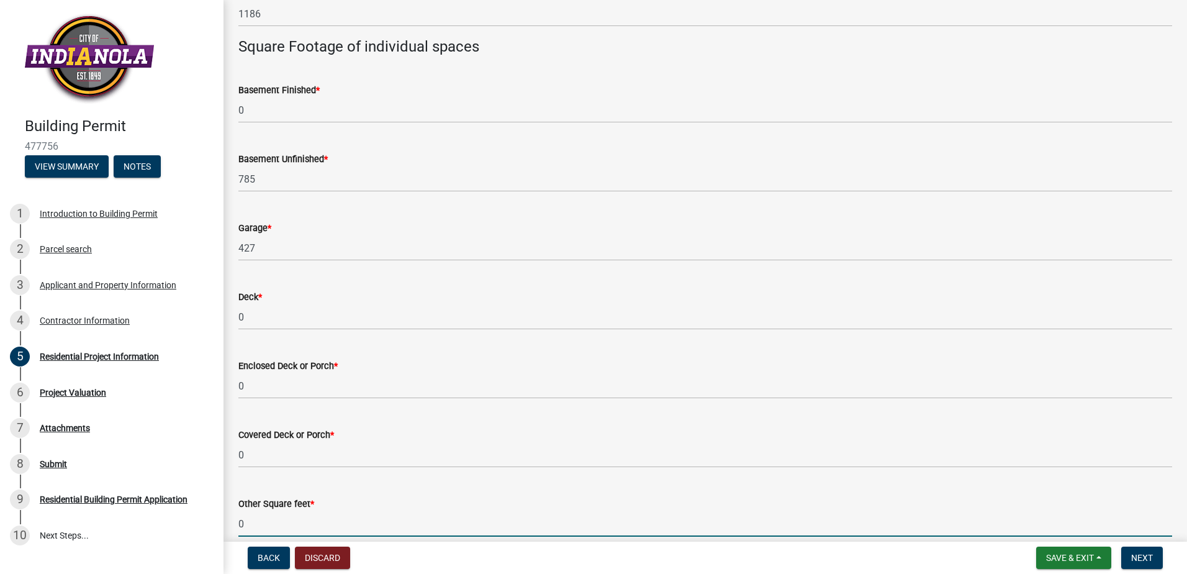
type input "0"
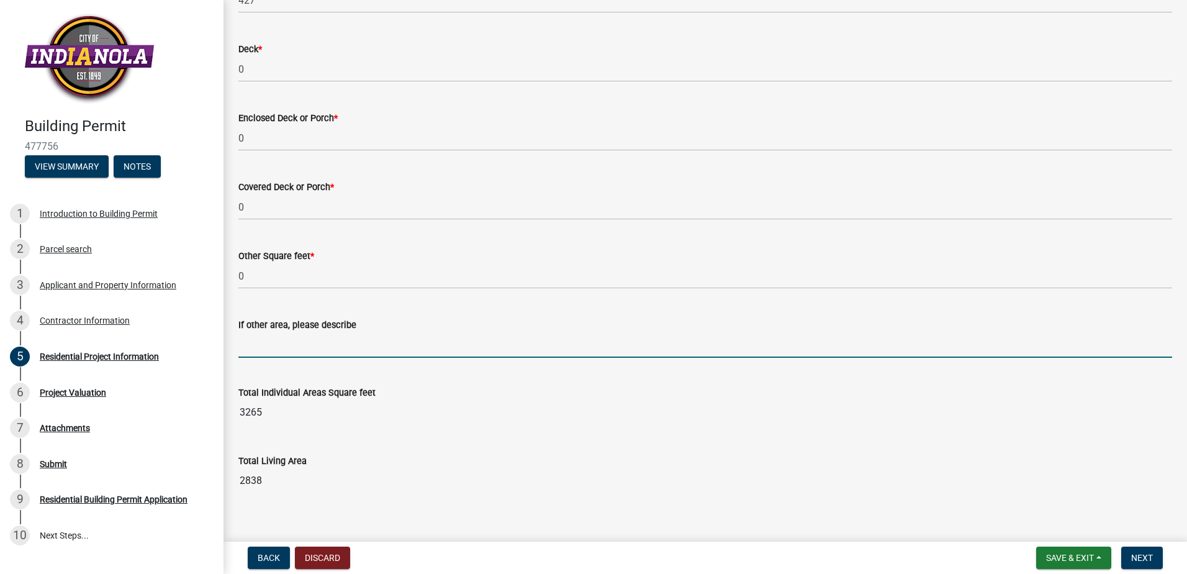
scroll to position [1032, 0]
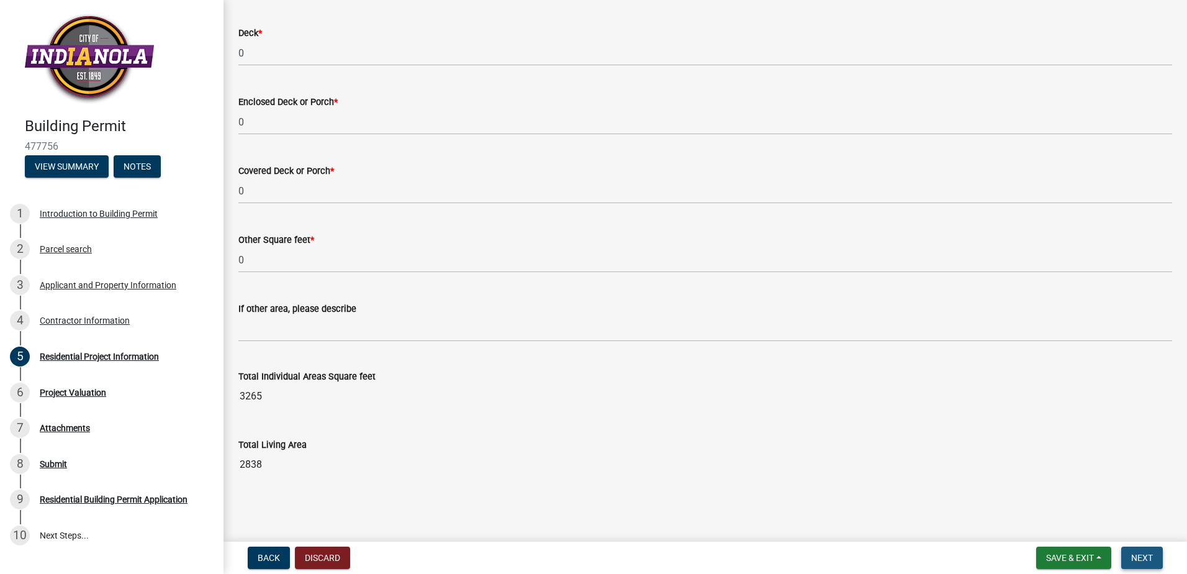
click at [1141, 558] on span "Next" at bounding box center [1142, 558] width 22 height 10
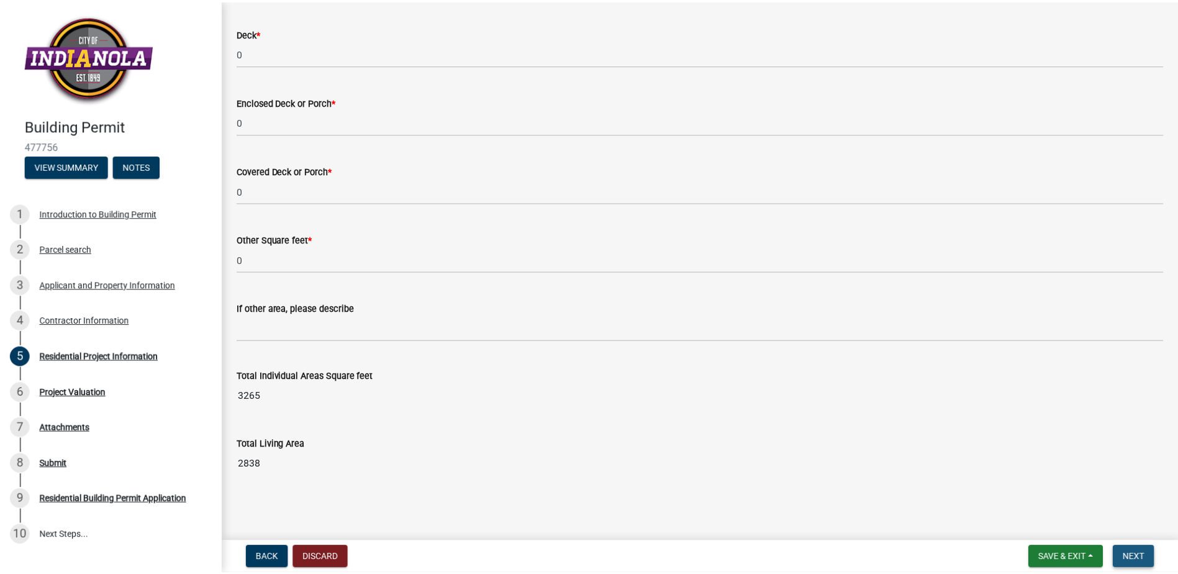
scroll to position [0, 0]
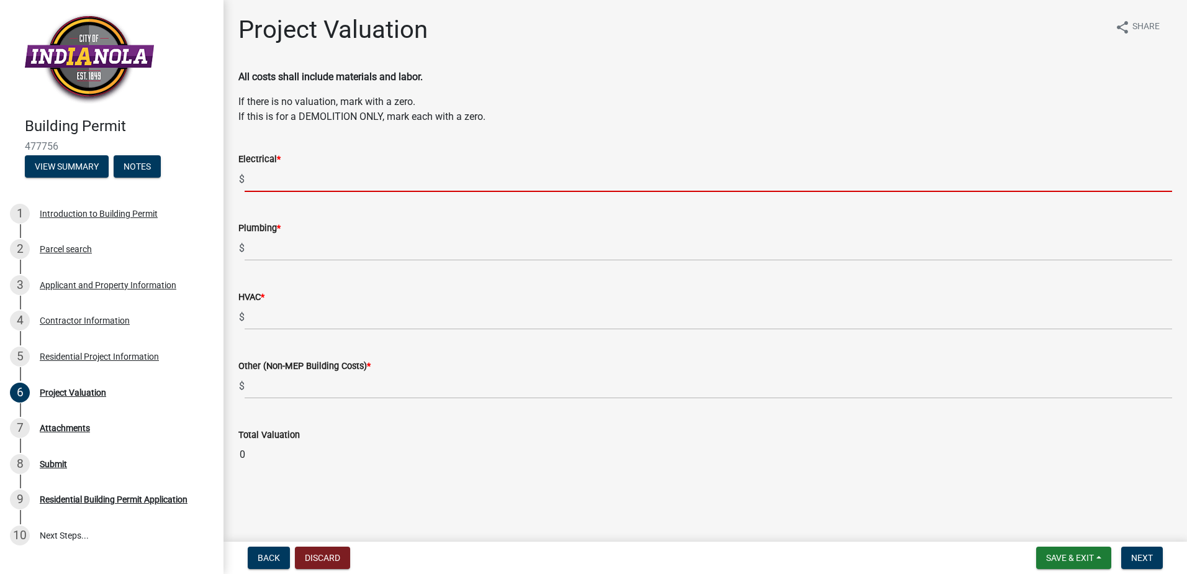
click at [278, 184] on input "text" at bounding box center [709, 178] width 928 height 25
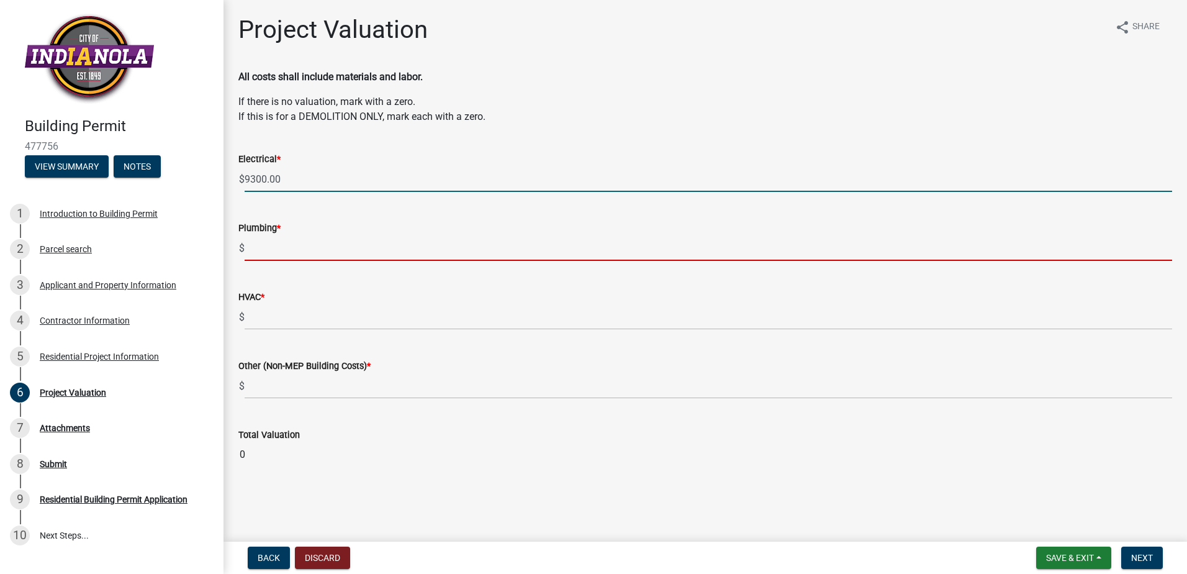
type input "9300"
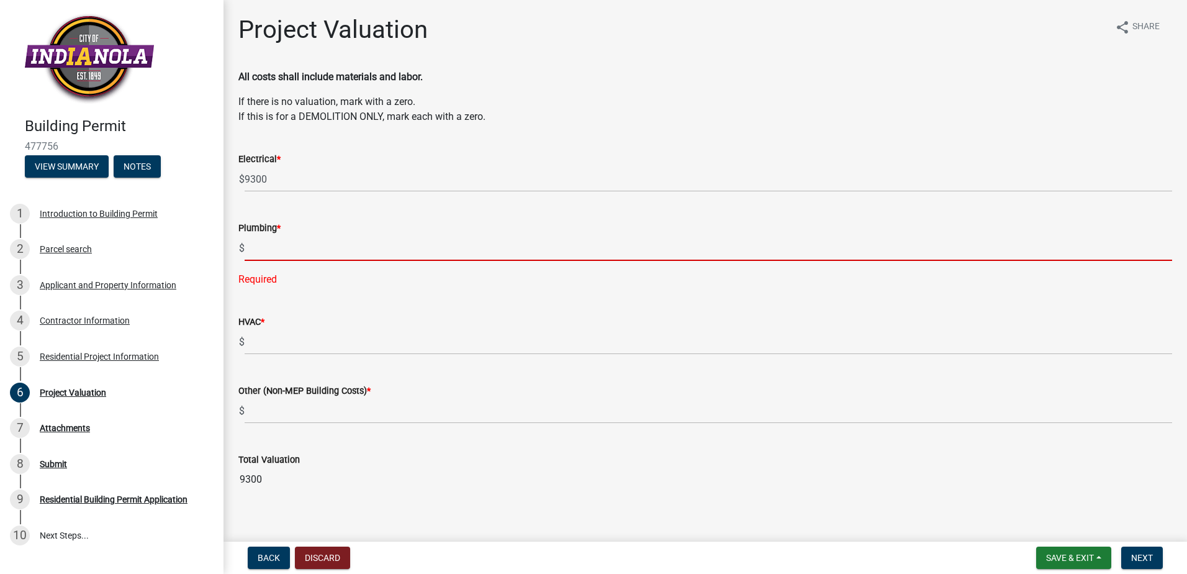
click at [274, 245] on input "text" at bounding box center [709, 247] width 928 height 25
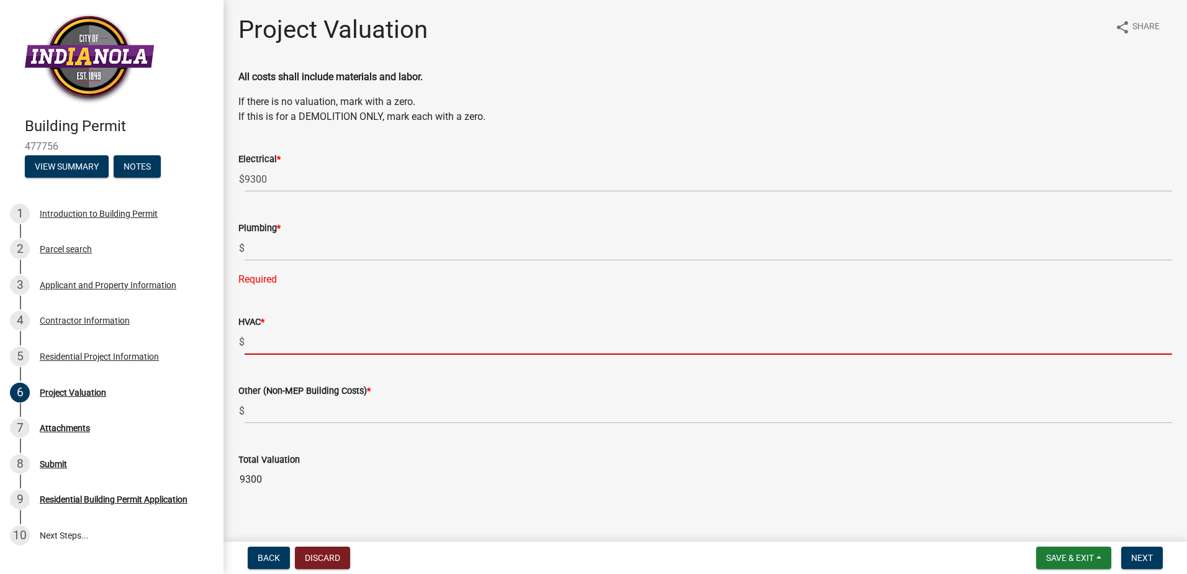
drag, startPoint x: 248, startPoint y: 336, endPoint x: 266, endPoint y: 350, distance: 23.5
click at [248, 337] on input "text" at bounding box center [709, 341] width 928 height 25
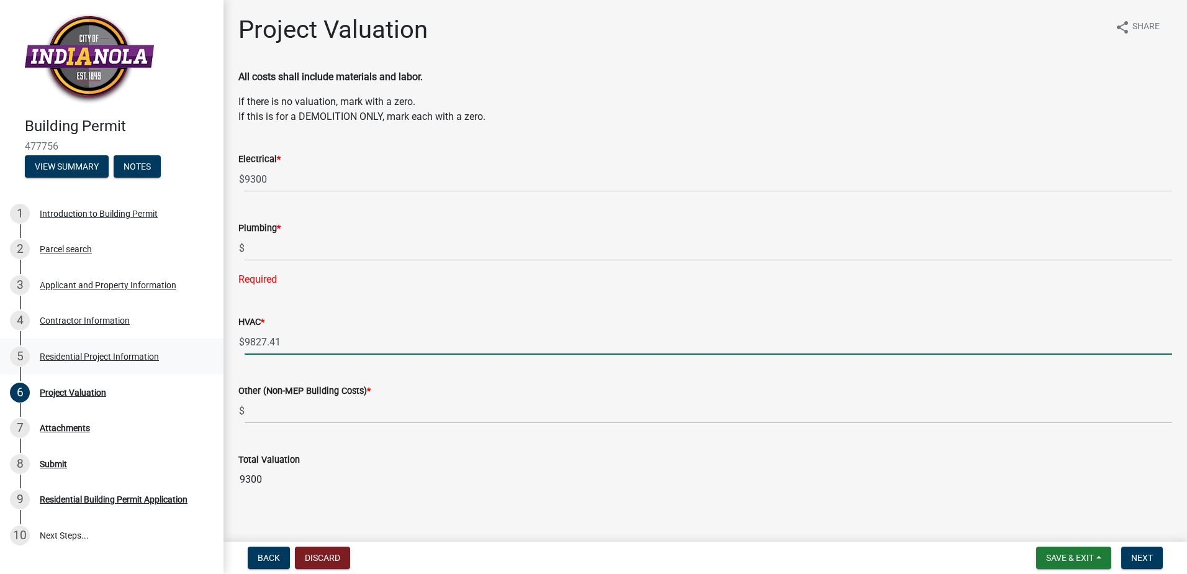
type input "9827.41"
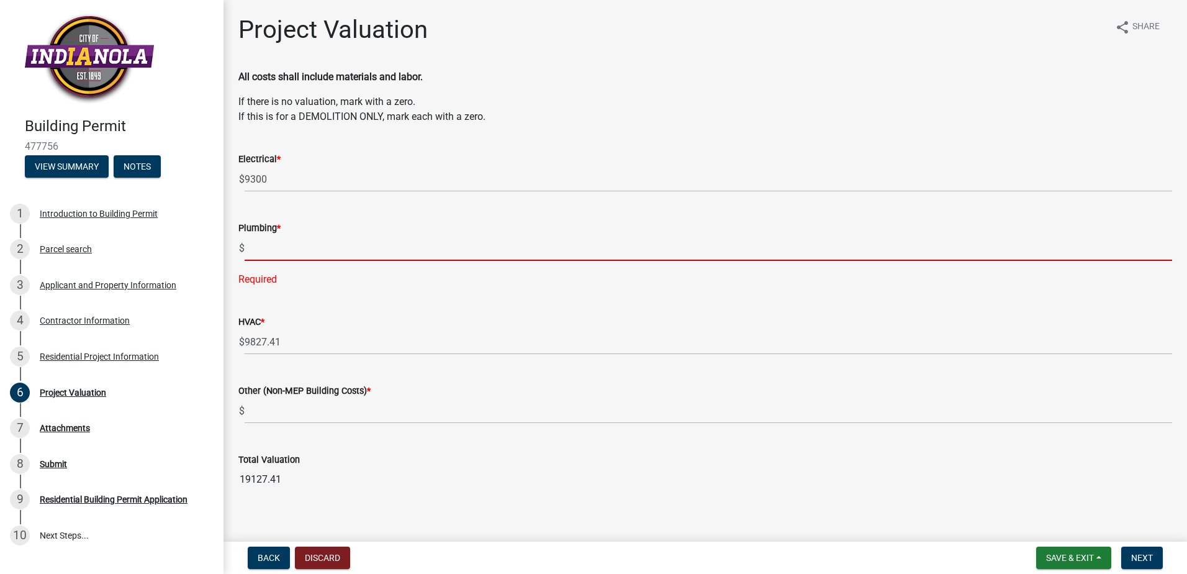
drag, startPoint x: 283, startPoint y: 260, endPoint x: 286, endPoint y: 253, distance: 6.9
click at [283, 260] on input "text" at bounding box center [709, 247] width 928 height 25
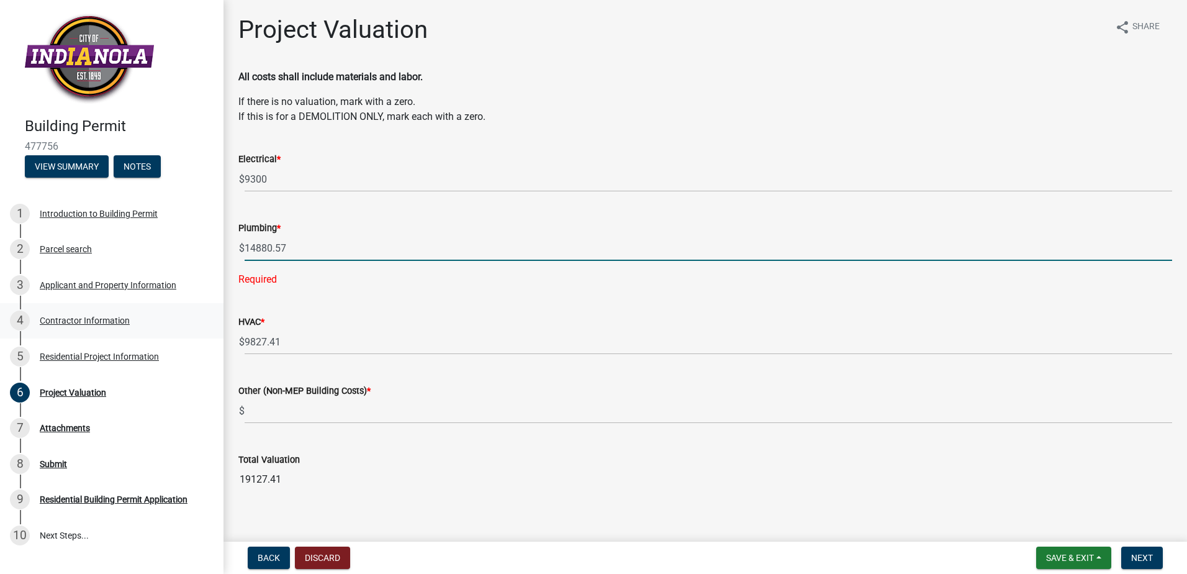
type input "14880.57"
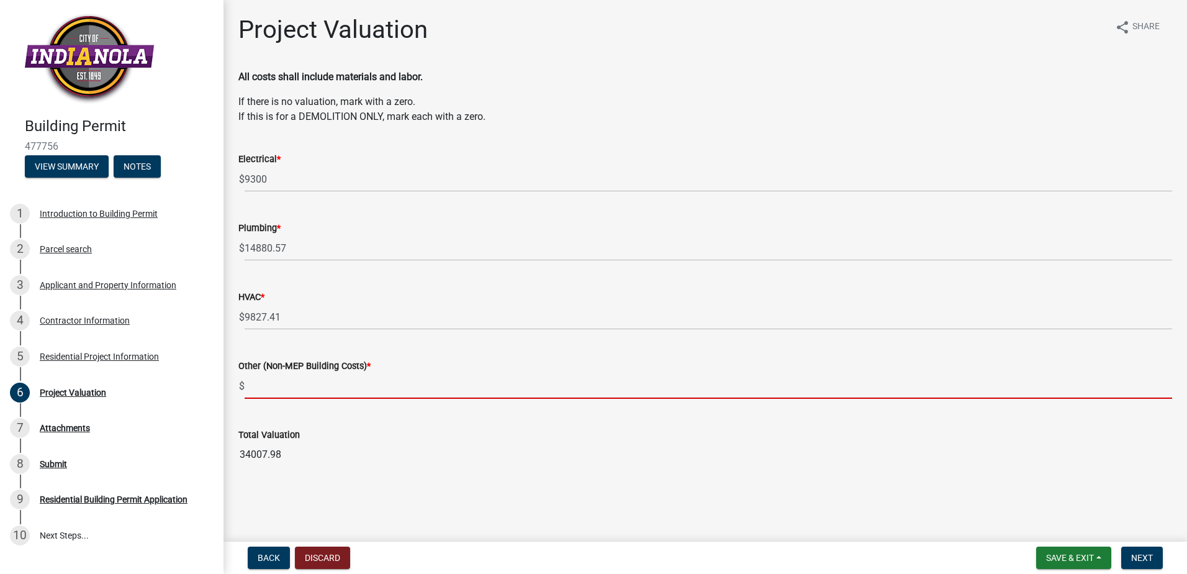
click at [251, 384] on input "text" at bounding box center [709, 385] width 928 height 25
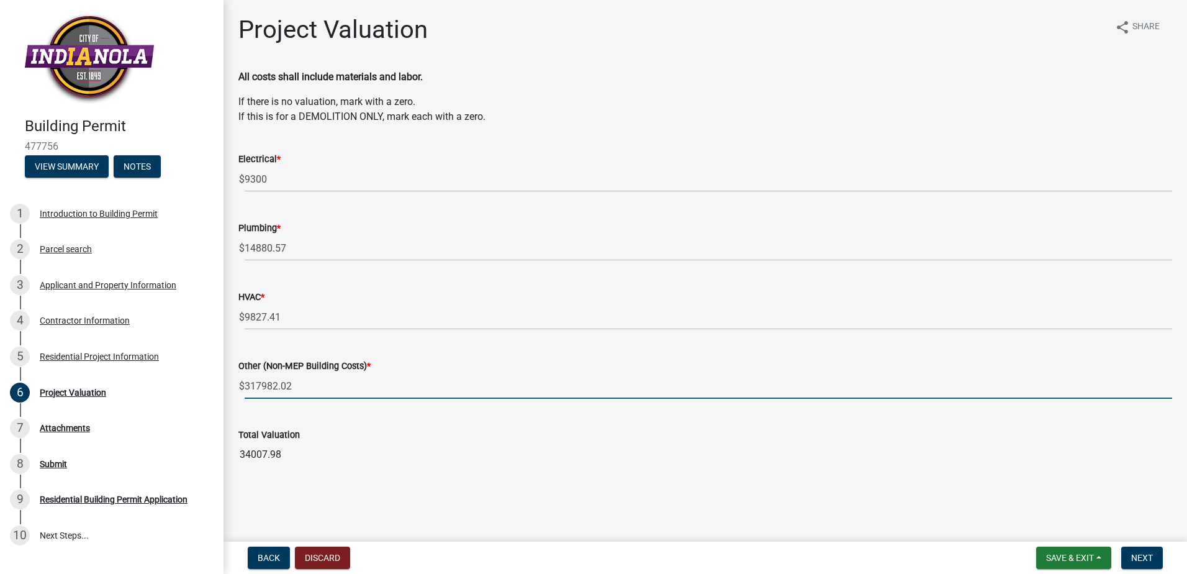
type input "317982.02"
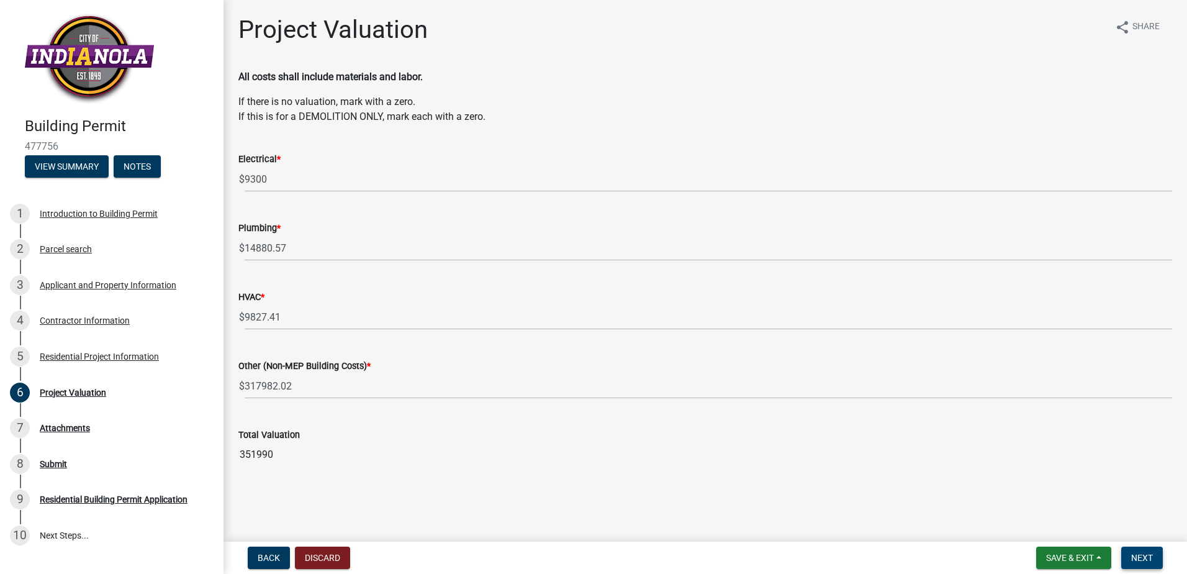
click at [1156, 557] on button "Next" at bounding box center [1143, 557] width 42 height 22
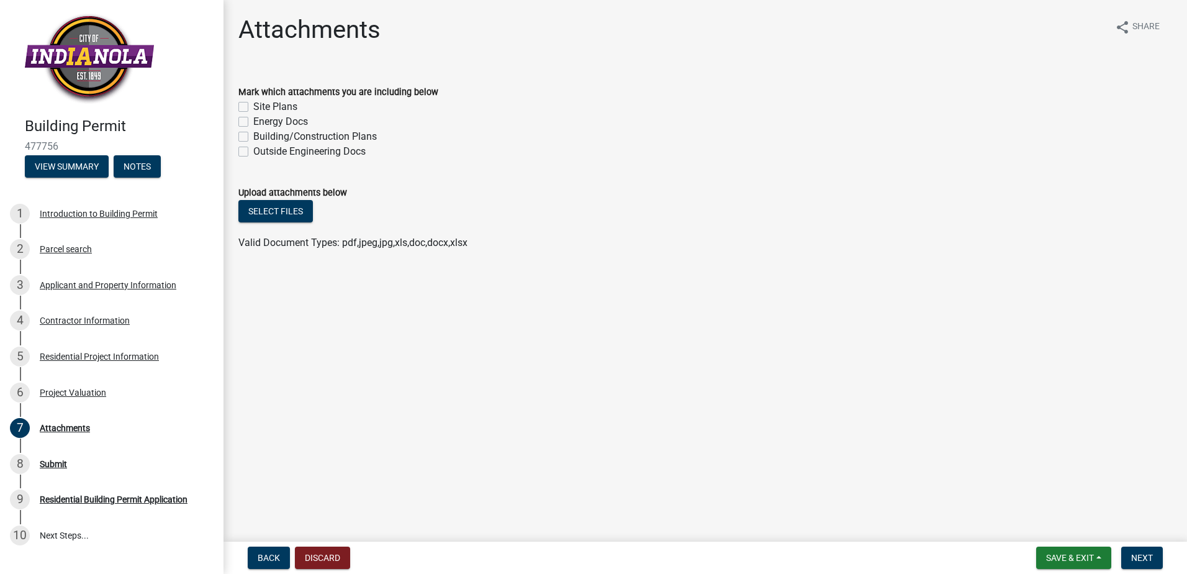
click at [247, 102] on div "Site Plans" at bounding box center [705, 106] width 934 height 15
drag, startPoint x: 247, startPoint y: 102, endPoint x: 246, endPoint y: 137, distance: 35.4
click at [253, 119] on label "Energy Docs" at bounding box center [280, 121] width 55 height 15
click at [253, 119] on input "Energy Docs" at bounding box center [257, 118] width 8 height 8
checkbox input "true"
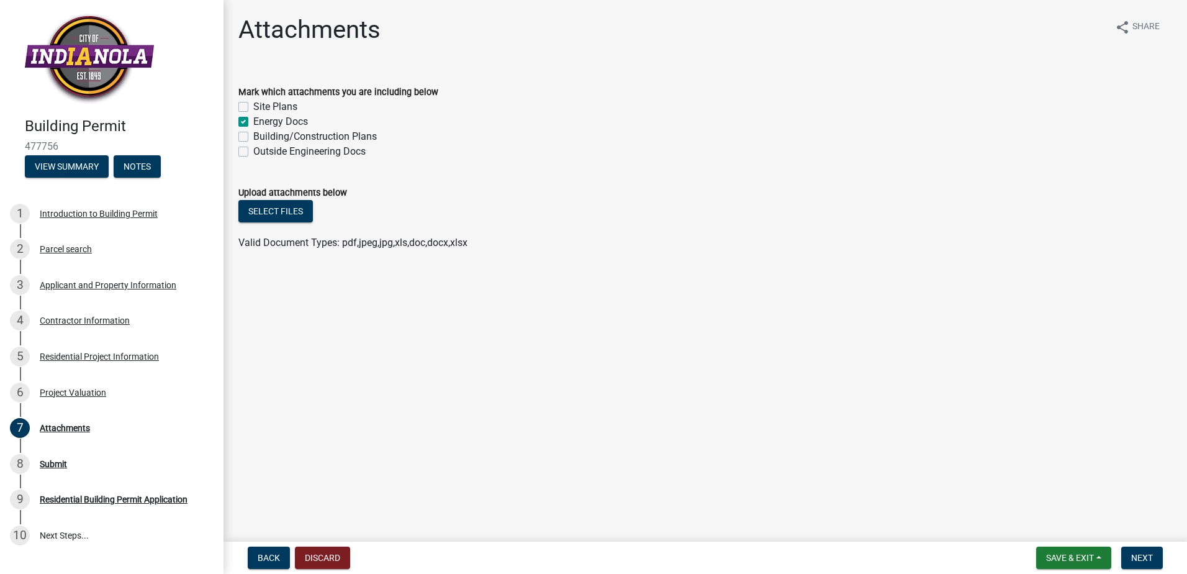
checkbox input "false"
checkbox input "true"
checkbox input "false"
click at [253, 139] on label "Building/Construction Plans" at bounding box center [315, 136] width 124 height 15
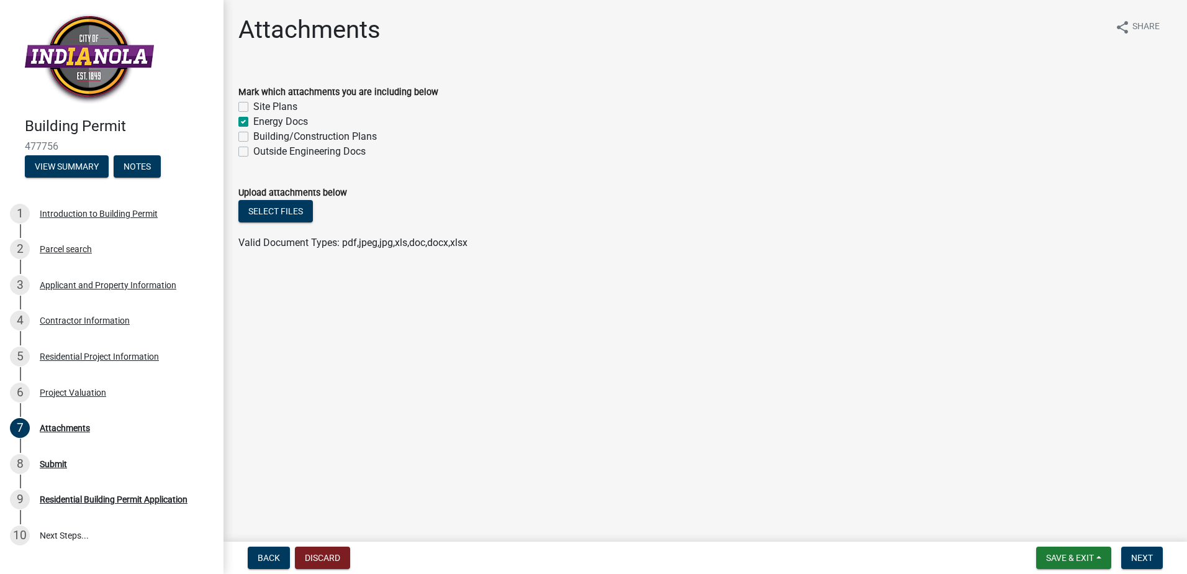
click at [253, 137] on input "Building/Construction Plans" at bounding box center [257, 133] width 8 height 8
checkbox input "true"
checkbox input "false"
checkbox input "true"
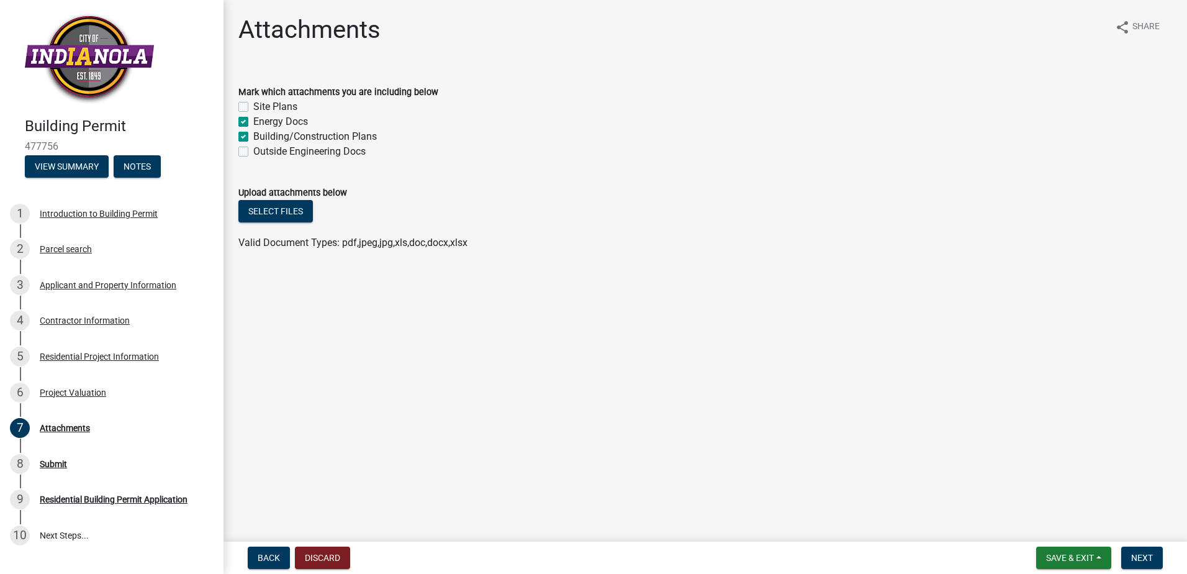
checkbox input "false"
click at [253, 105] on label "Site Plans" at bounding box center [275, 106] width 44 height 15
click at [253, 105] on input "Site Plans" at bounding box center [257, 103] width 8 height 8
checkbox input "true"
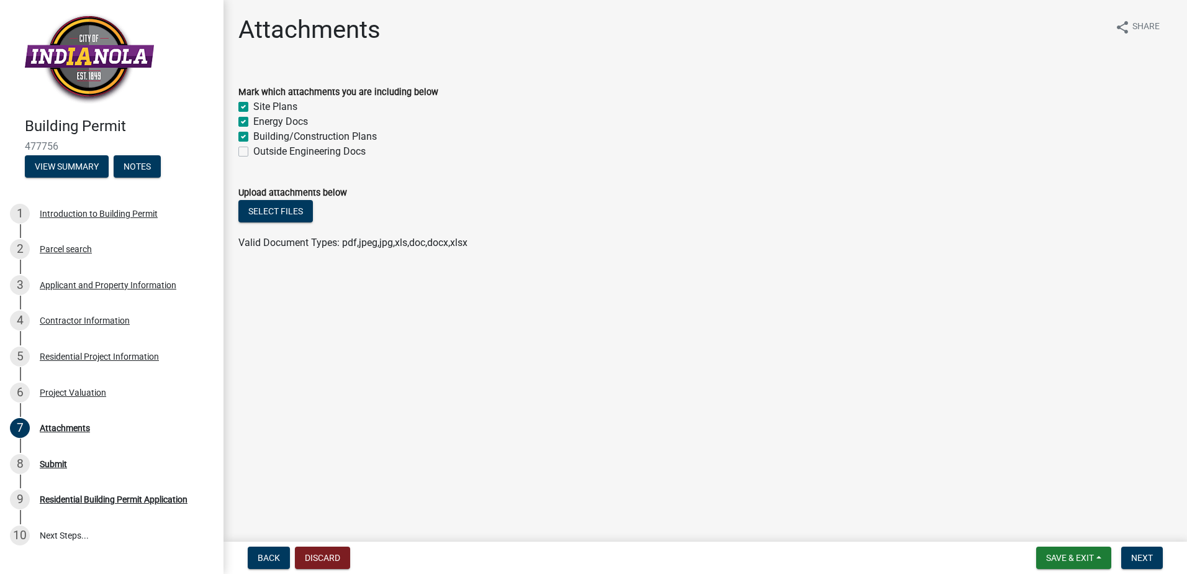
checkbox input "true"
click at [253, 152] on label "Outside Engineering Docs" at bounding box center [309, 151] width 112 height 15
click at [253, 152] on input "Outside Engineering Docs" at bounding box center [257, 148] width 8 height 8
checkbox input "true"
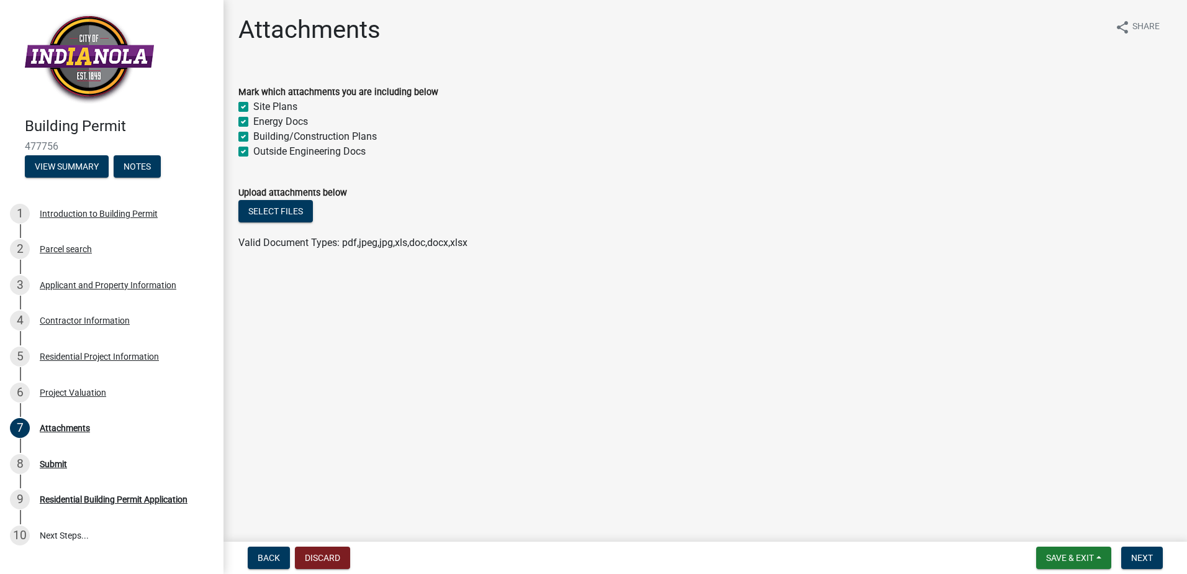
checkbox input "true"
click at [270, 207] on button "Select files" at bounding box center [275, 211] width 75 height 22
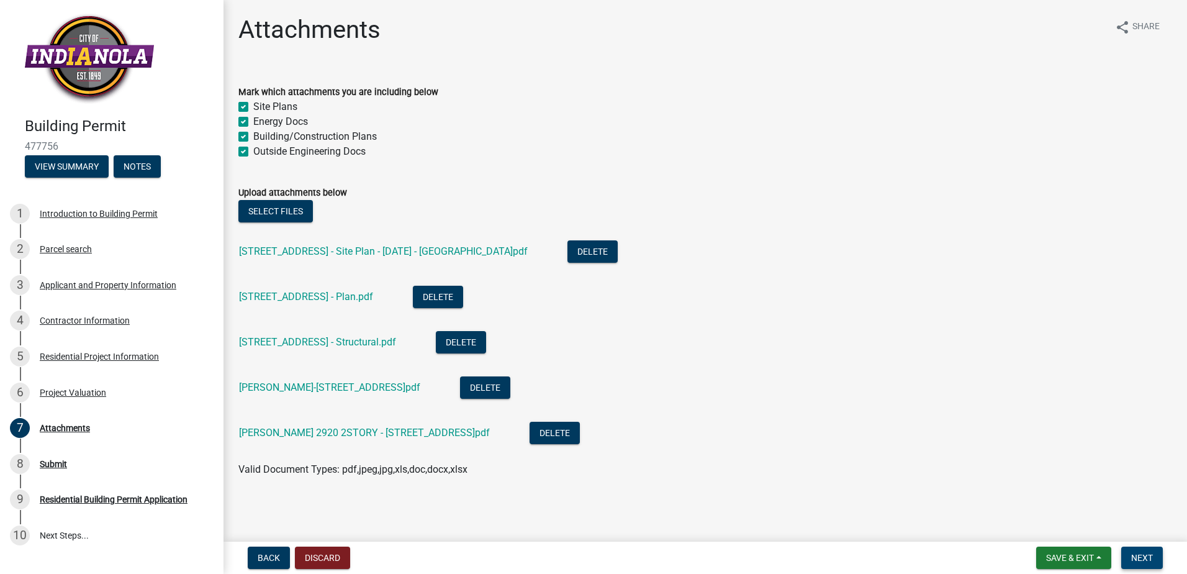
click at [1146, 563] on button "Next" at bounding box center [1143, 557] width 42 height 22
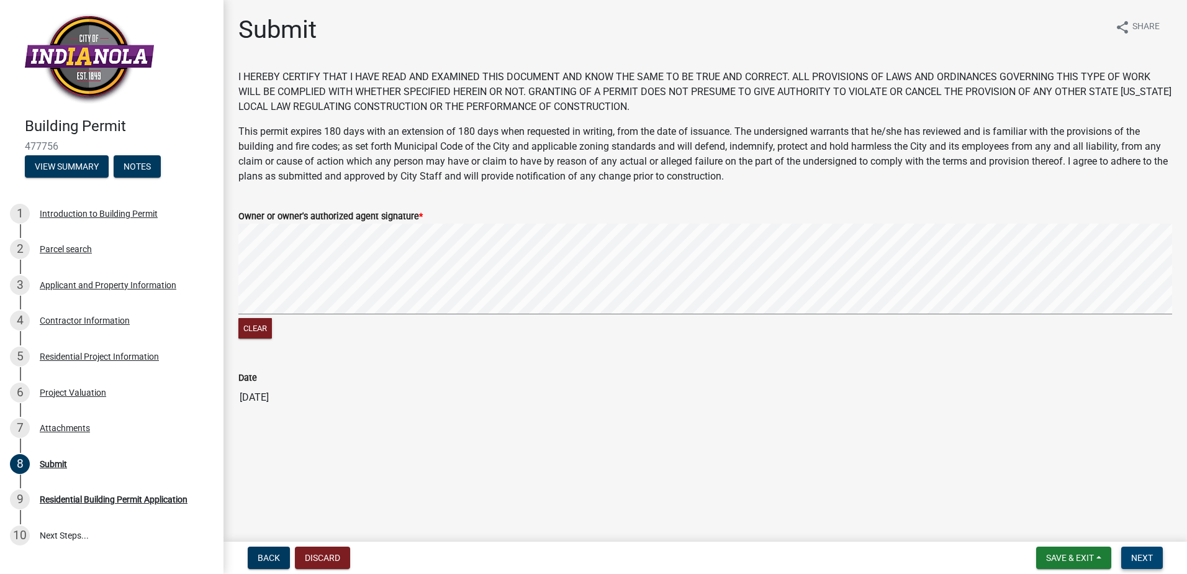
click at [1144, 560] on span "Next" at bounding box center [1142, 558] width 22 height 10
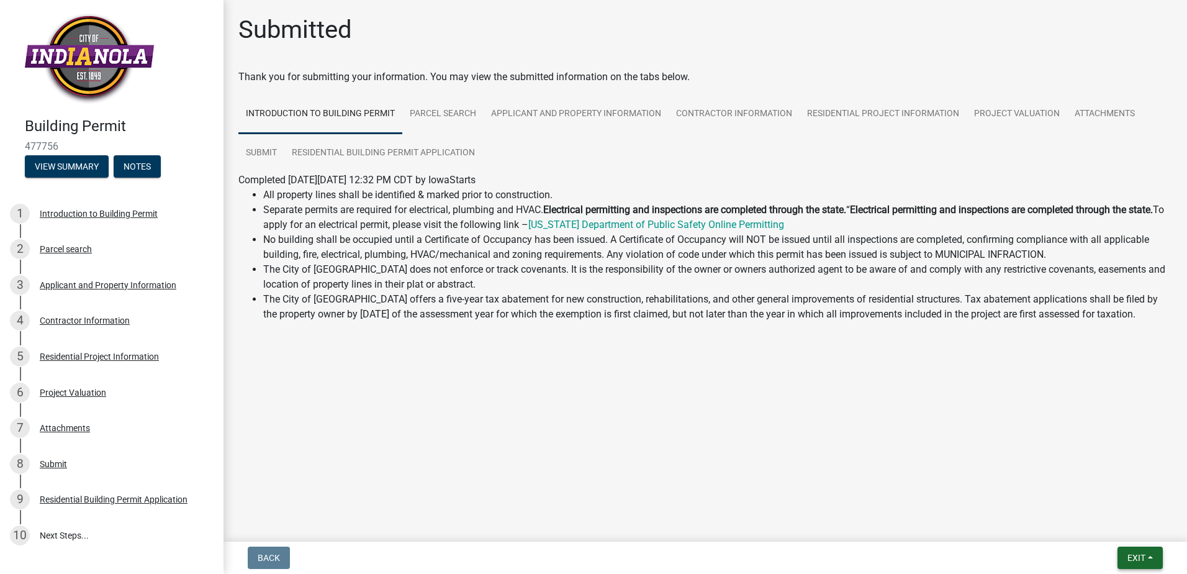
click at [1147, 552] on button "Exit" at bounding box center [1140, 557] width 45 height 22
click at [1097, 523] on button "Save & Exit" at bounding box center [1113, 525] width 99 height 30
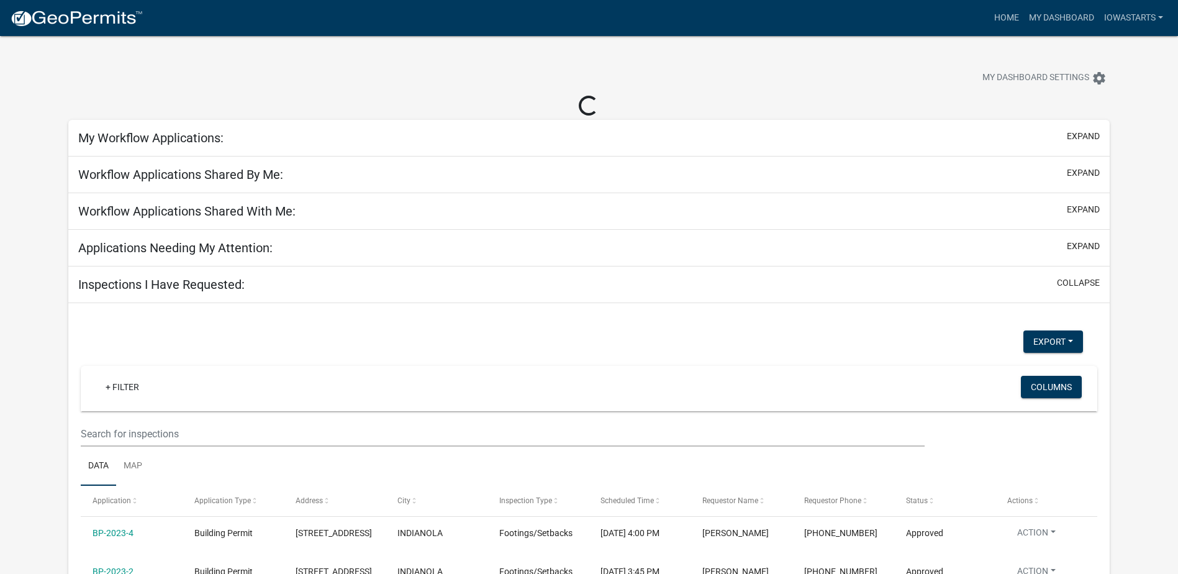
select select "3: 100"
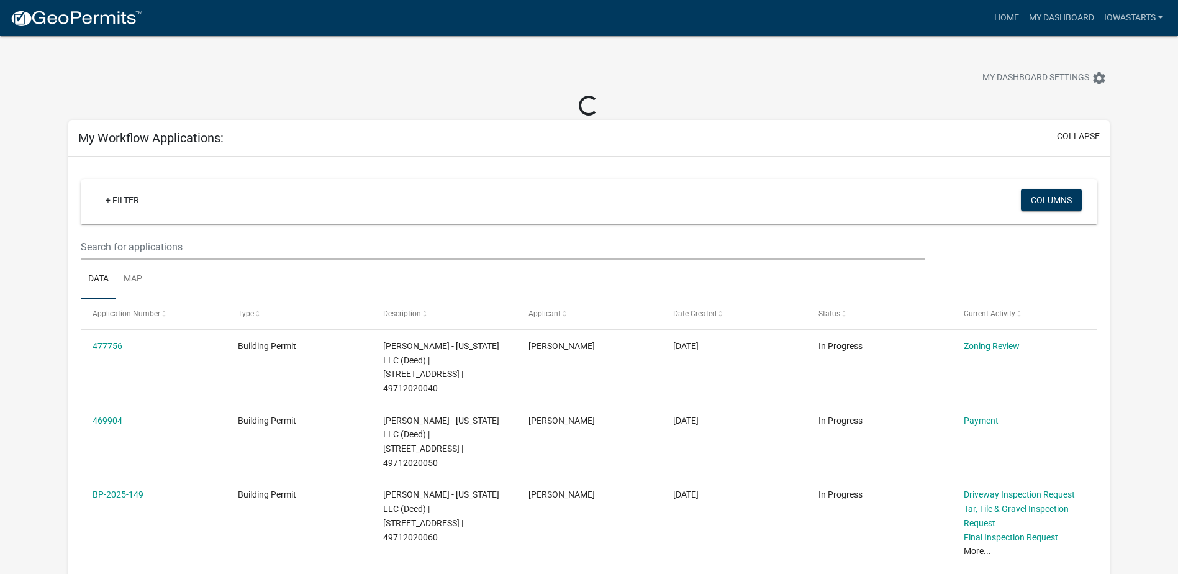
select select "3: 100"
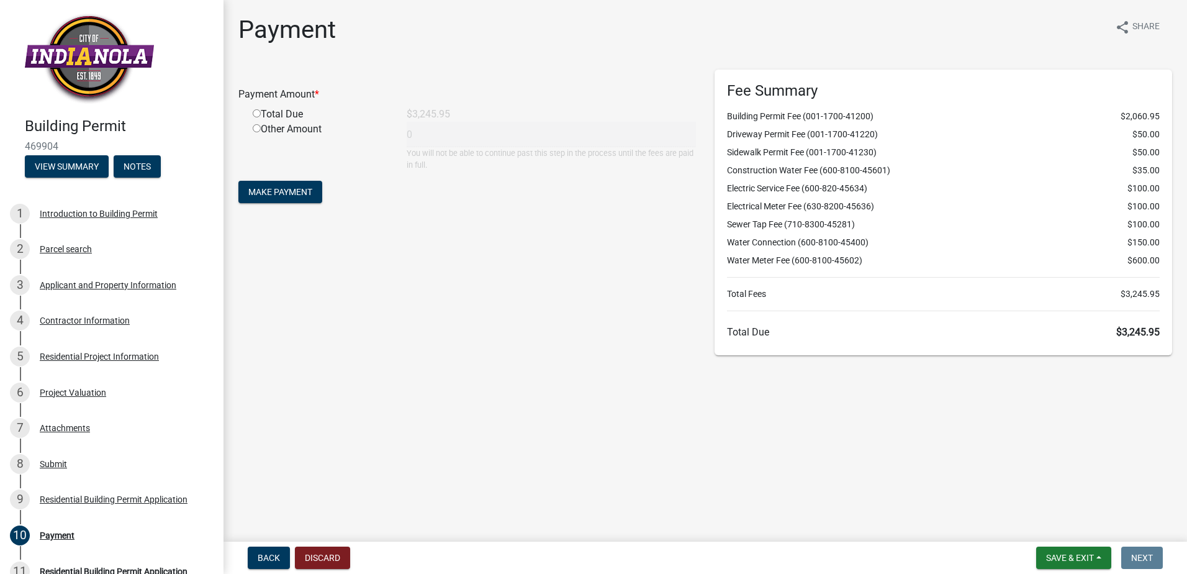
click at [255, 115] on input "radio" at bounding box center [257, 113] width 8 height 8
radio input "true"
type input "3245.95"
click at [277, 184] on button "Make Payment" at bounding box center [280, 192] width 84 height 22
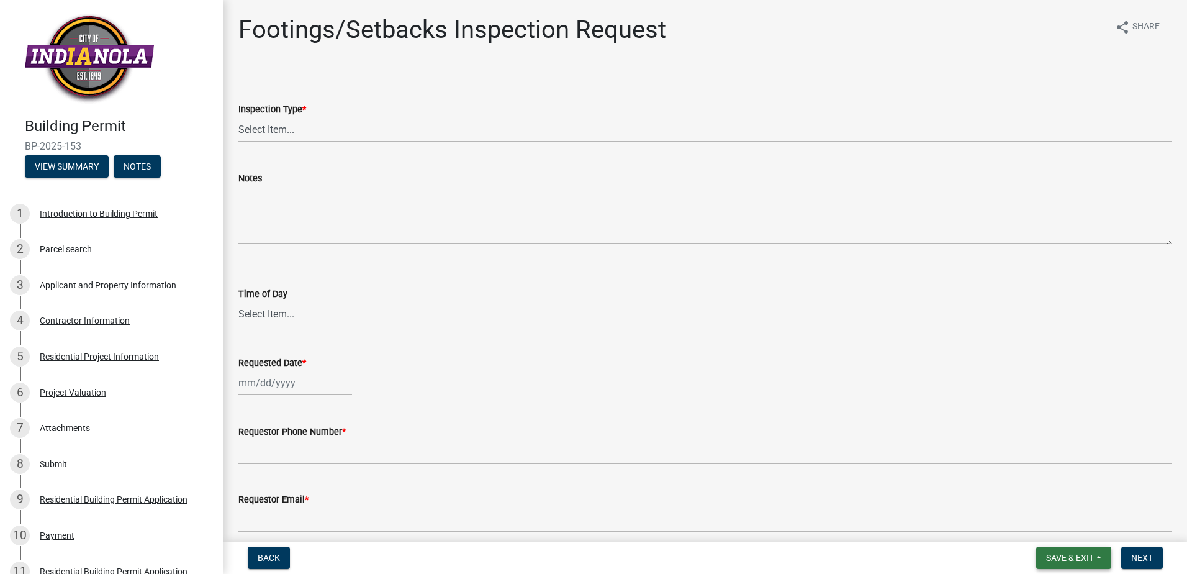
click at [1087, 565] on button "Save & Exit" at bounding box center [1073, 557] width 75 height 22
click at [1064, 525] on button "Save & Exit" at bounding box center [1061, 525] width 99 height 30
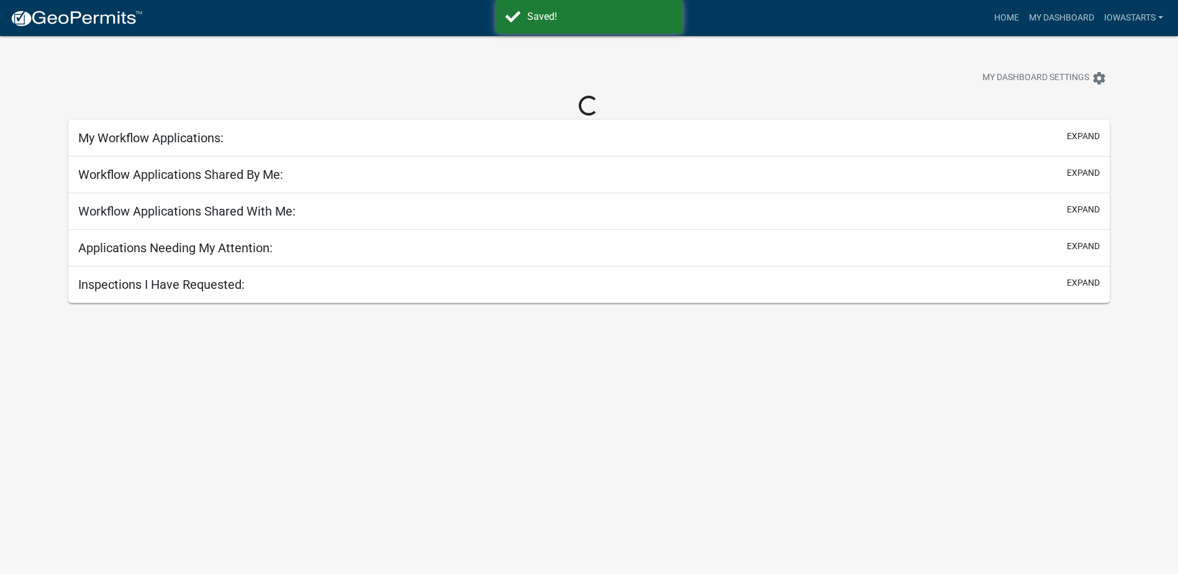
select select "3: 100"
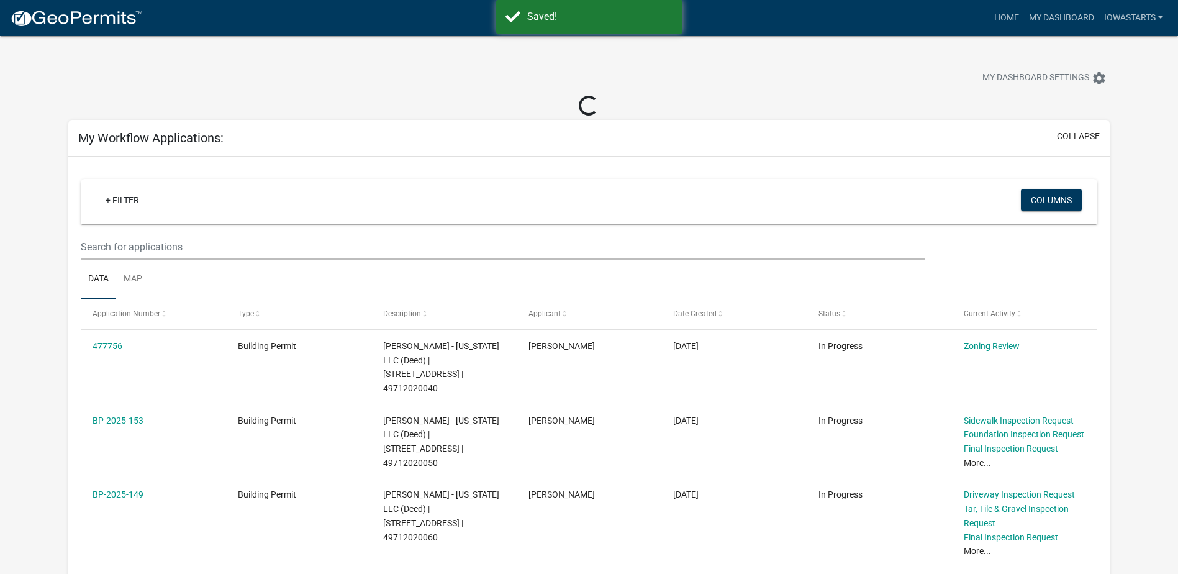
select select "3: 100"
